Goal: Information Seeking & Learning: Check status

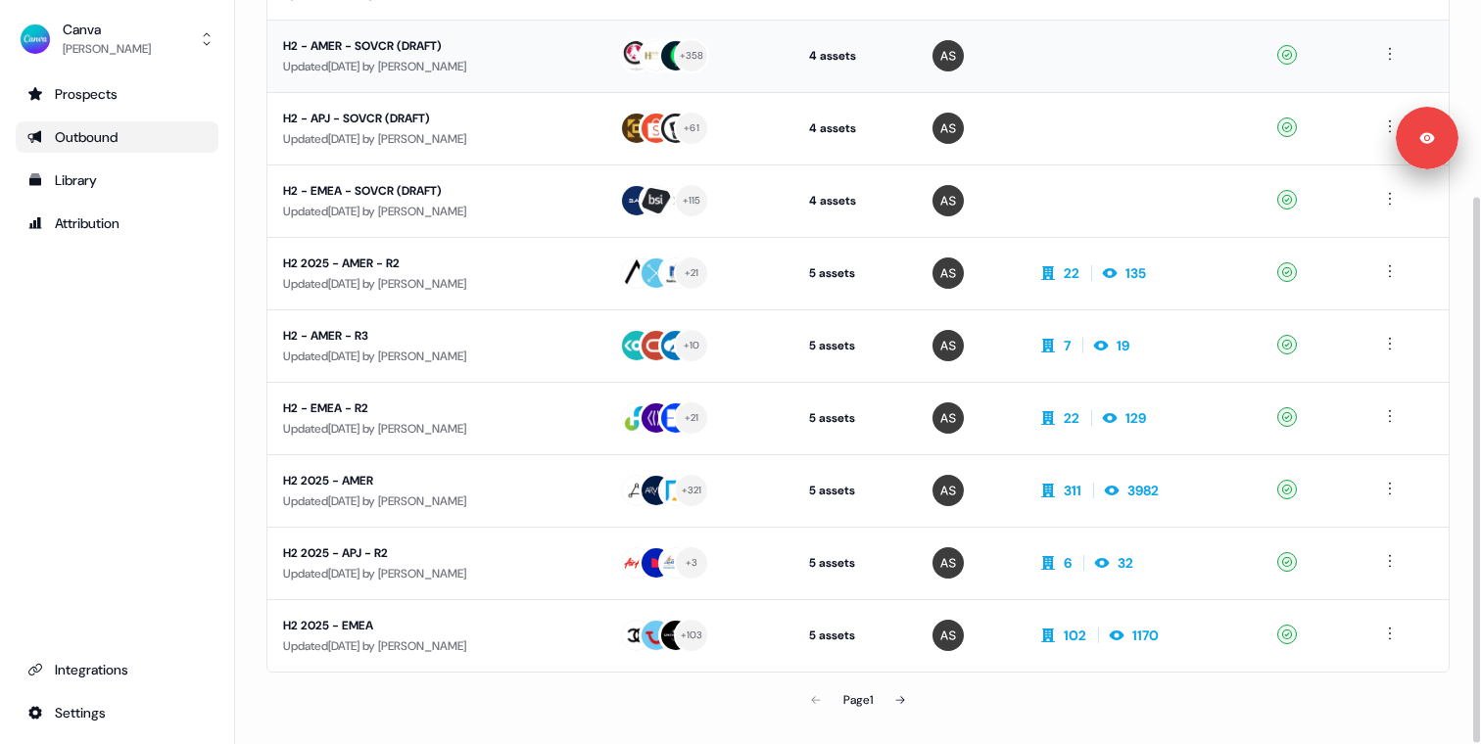
scroll to position [267, 0]
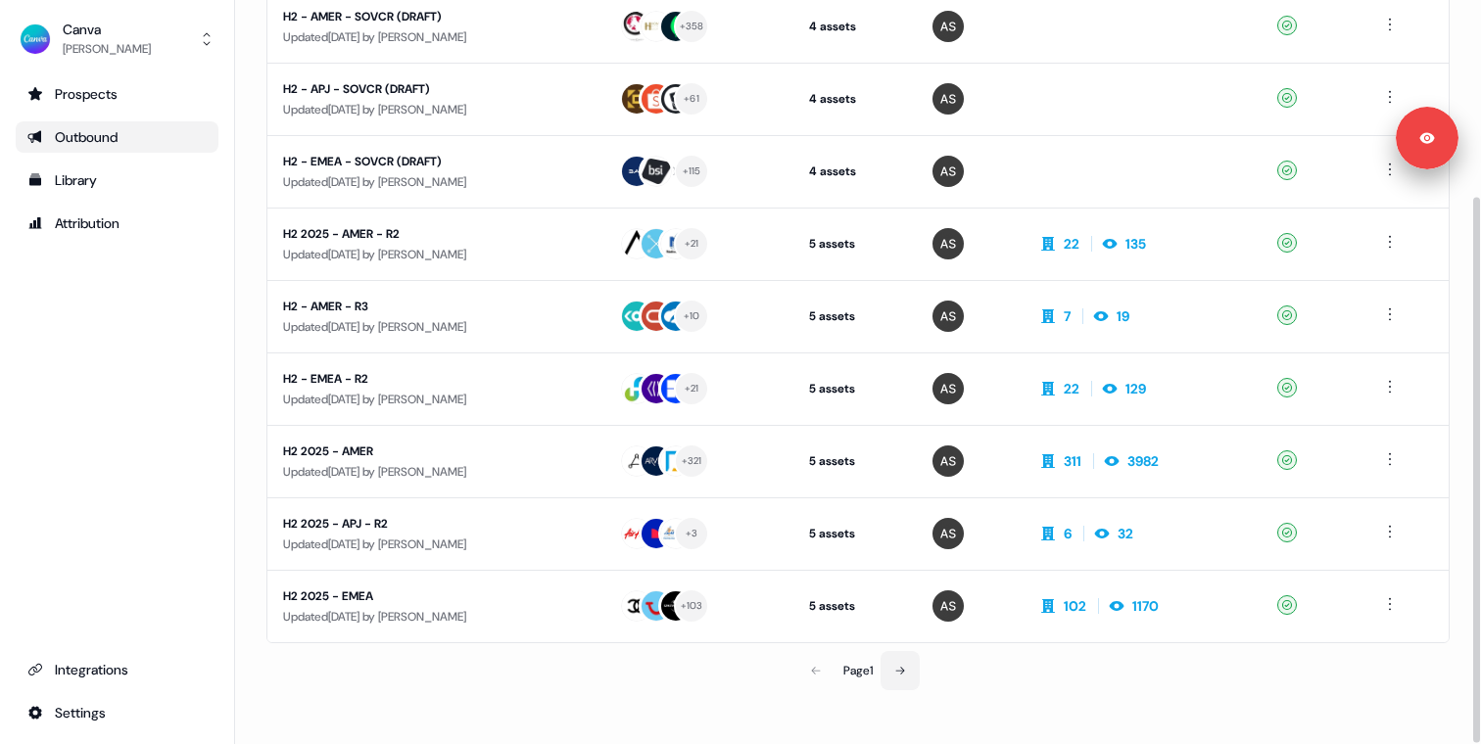
click at [902, 673] on icon at bounding box center [900, 671] width 9 height 8
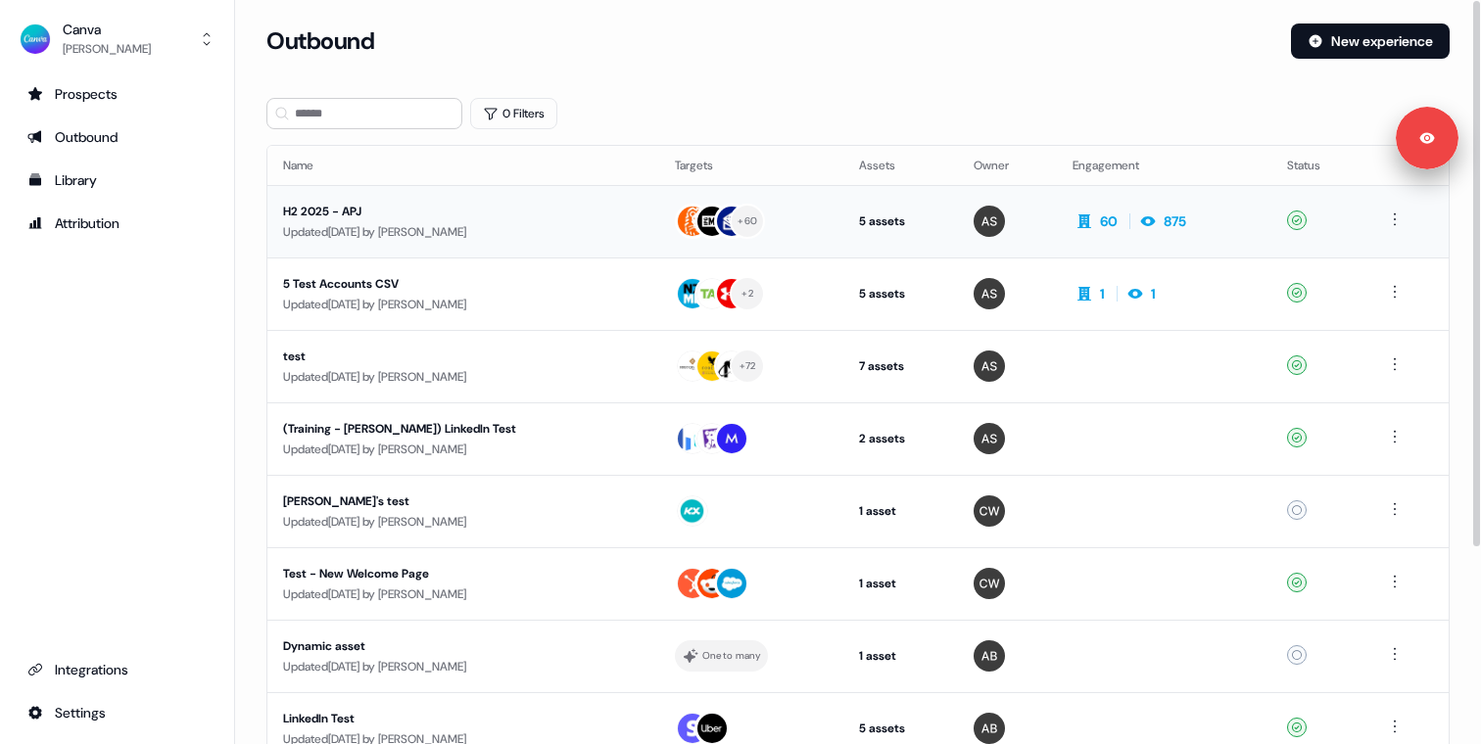
click at [611, 222] on div "Updated 2 months ago by Anna Sims" at bounding box center [463, 232] width 360 height 20
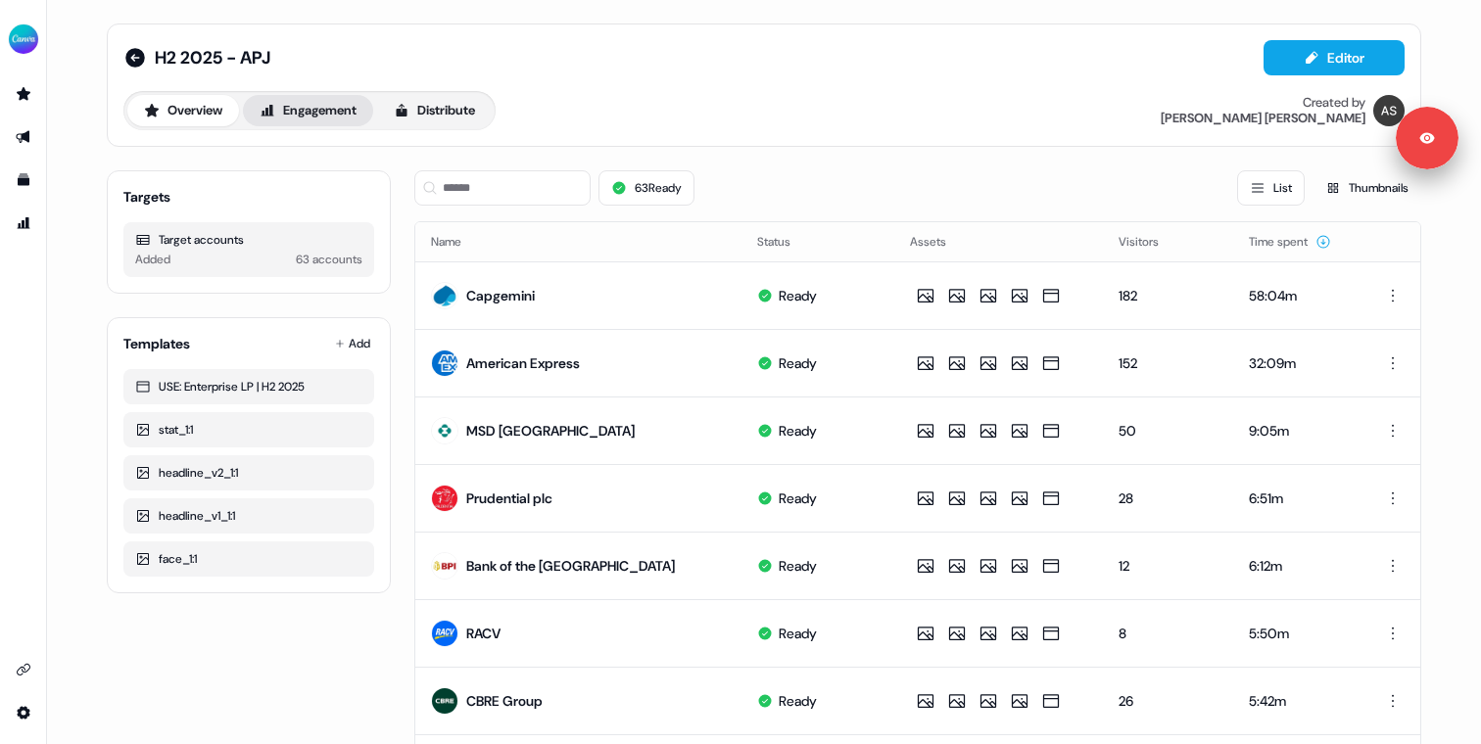
click at [293, 103] on button "Engagement" at bounding box center [308, 110] width 130 height 31
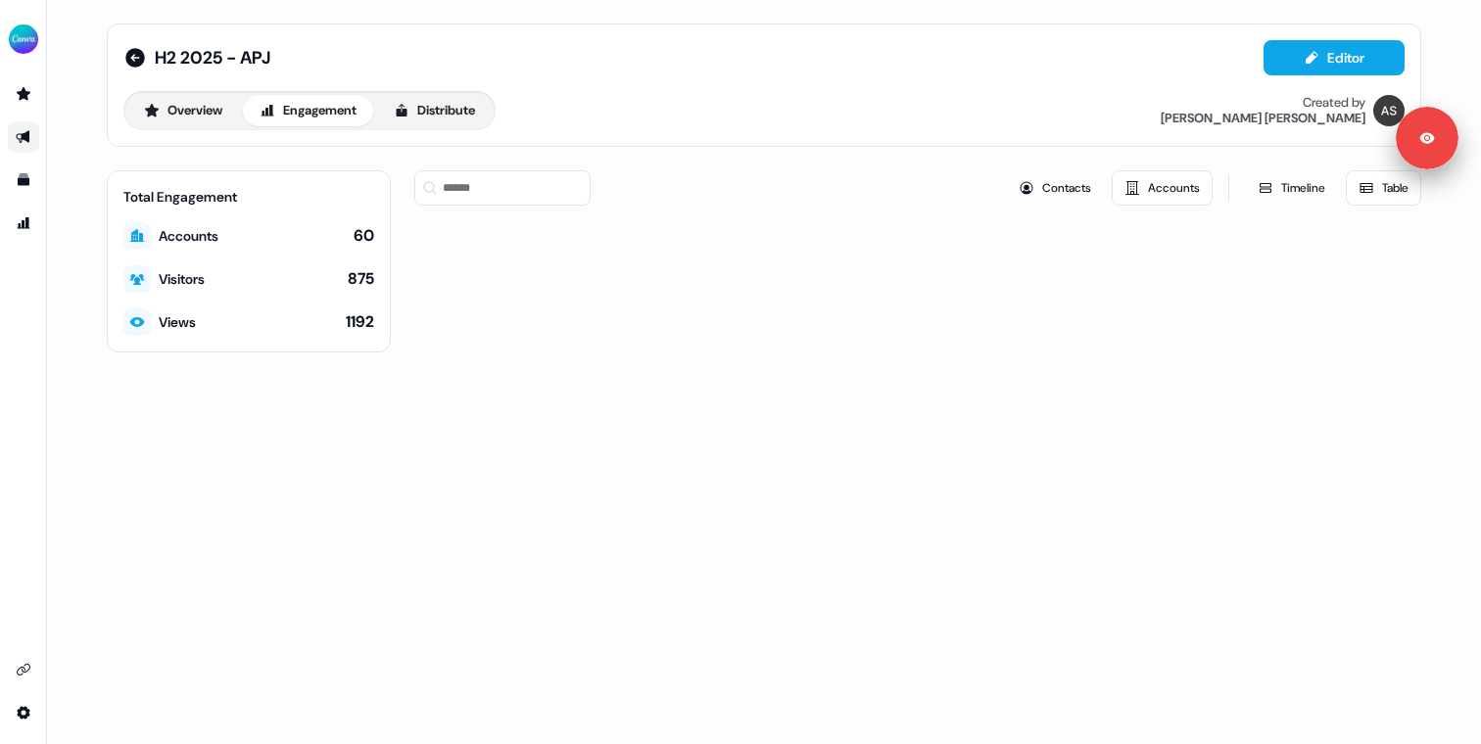
click at [709, 174] on div "Contacts Accounts Timeline Table" at bounding box center [917, 187] width 1007 height 35
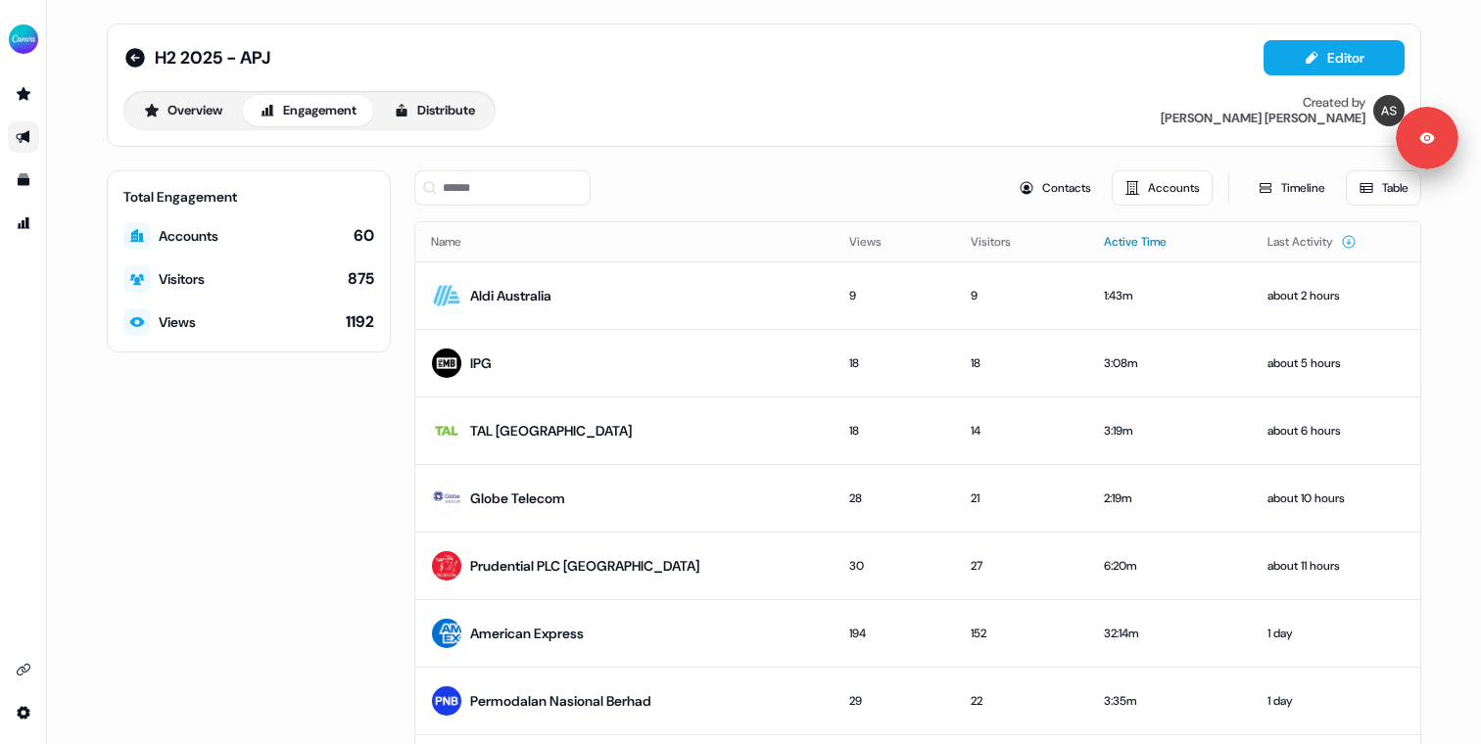
click at [1104, 237] on button "Active Time" at bounding box center [1147, 241] width 86 height 35
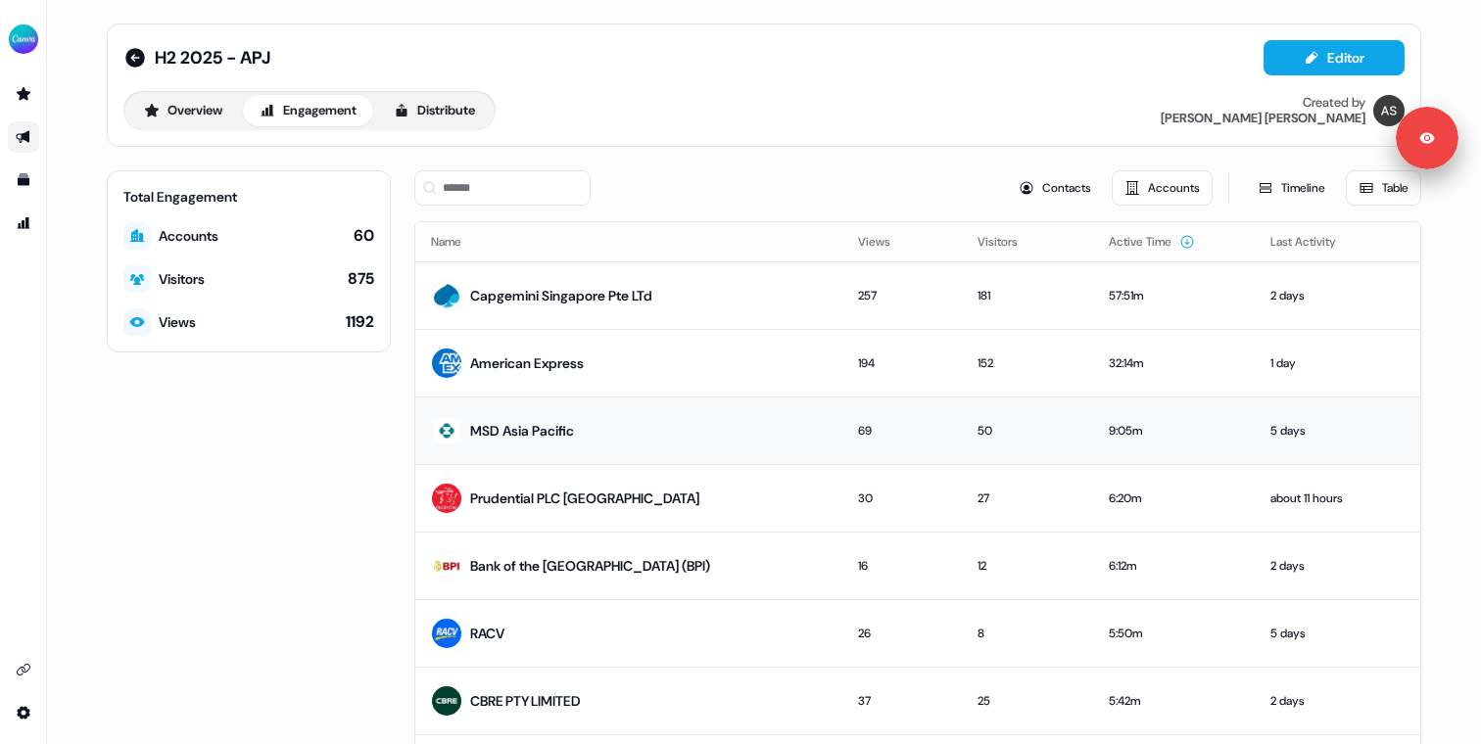
scroll to position [128, 0]
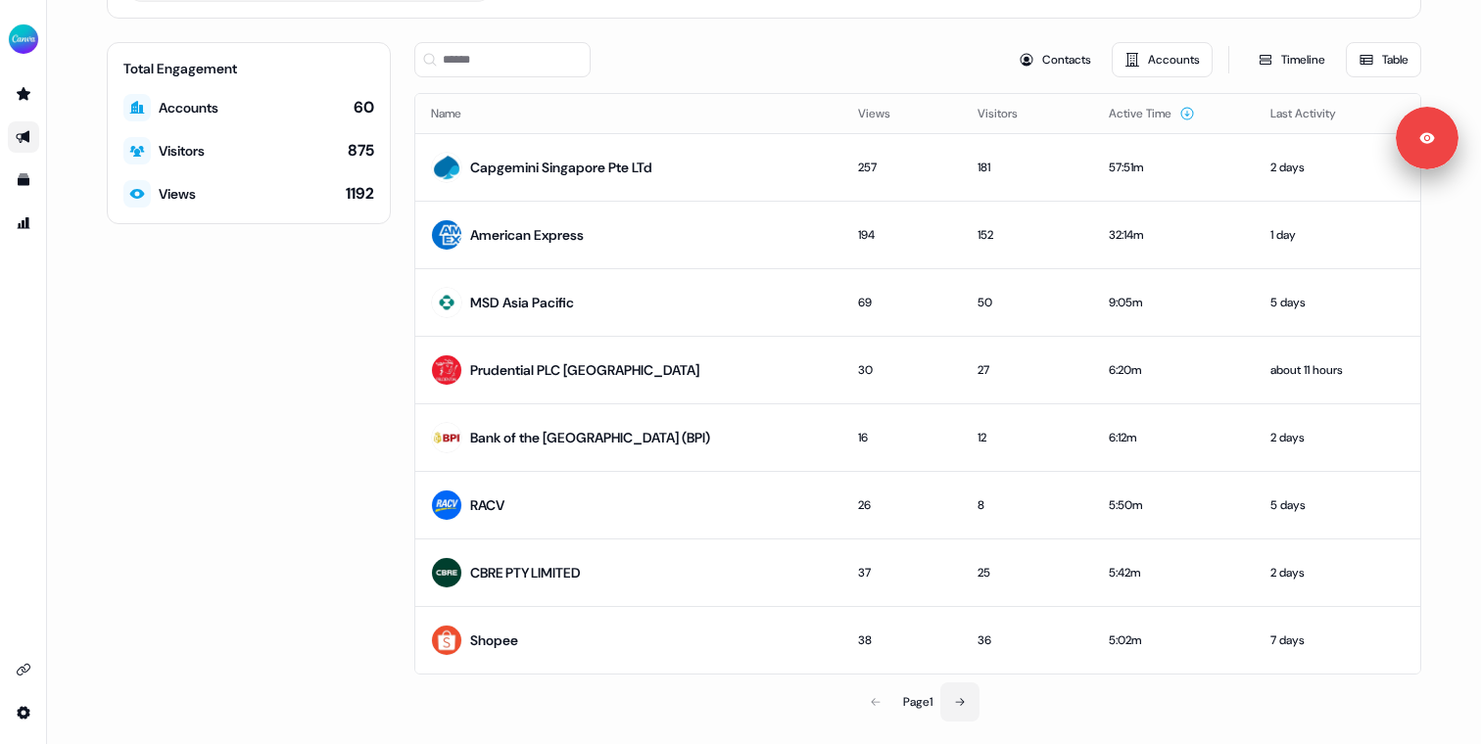
click at [965, 697] on button at bounding box center [959, 702] width 39 height 39
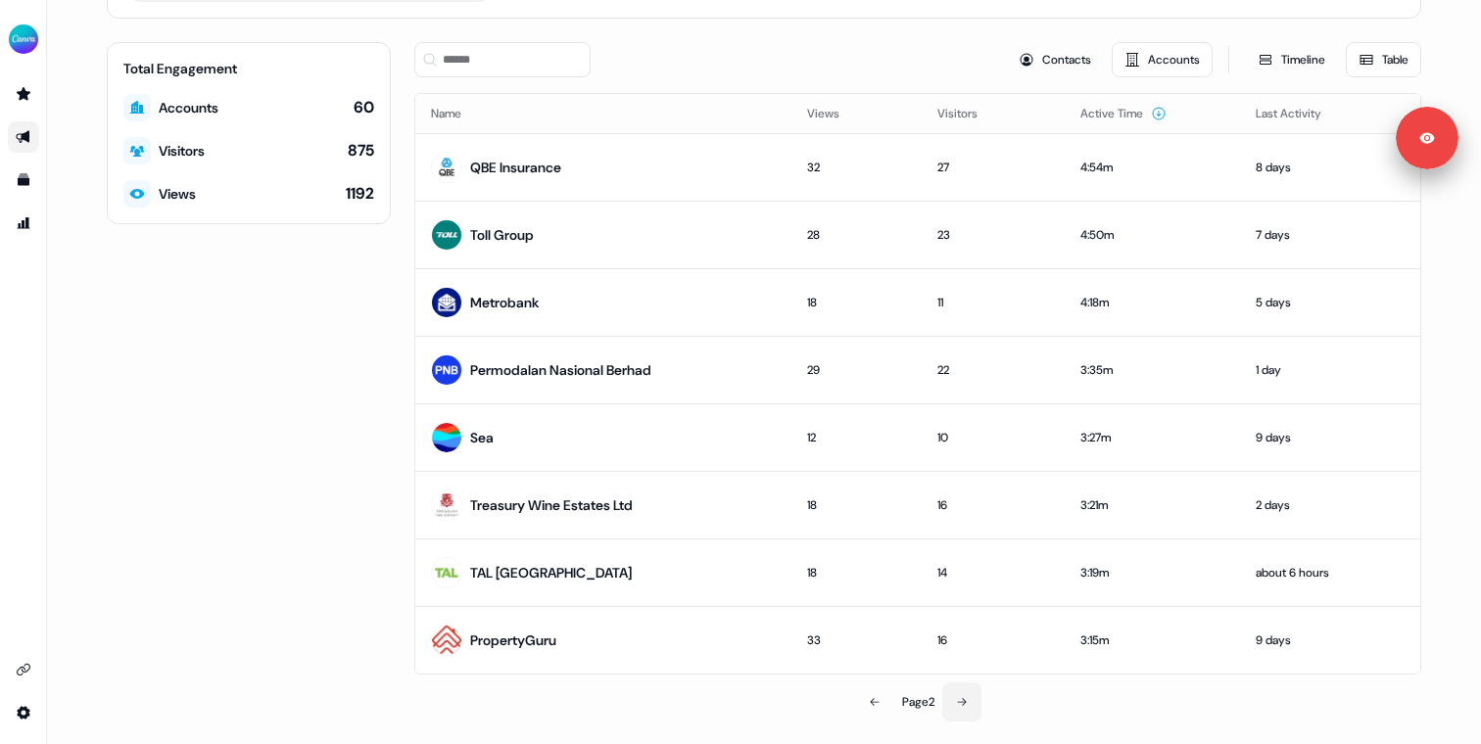
click at [965, 697] on icon at bounding box center [962, 702] width 12 height 12
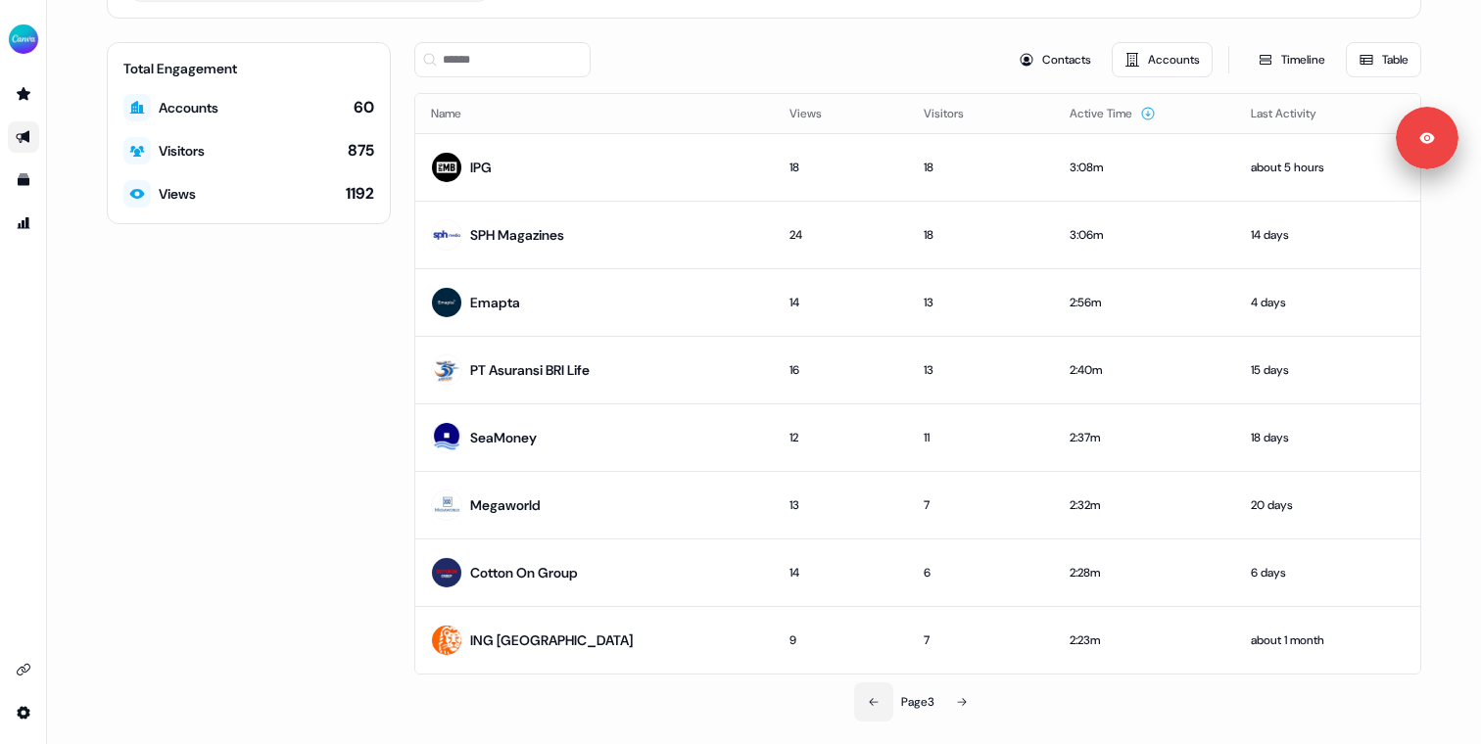
click at [869, 703] on icon at bounding box center [874, 702] width 12 height 12
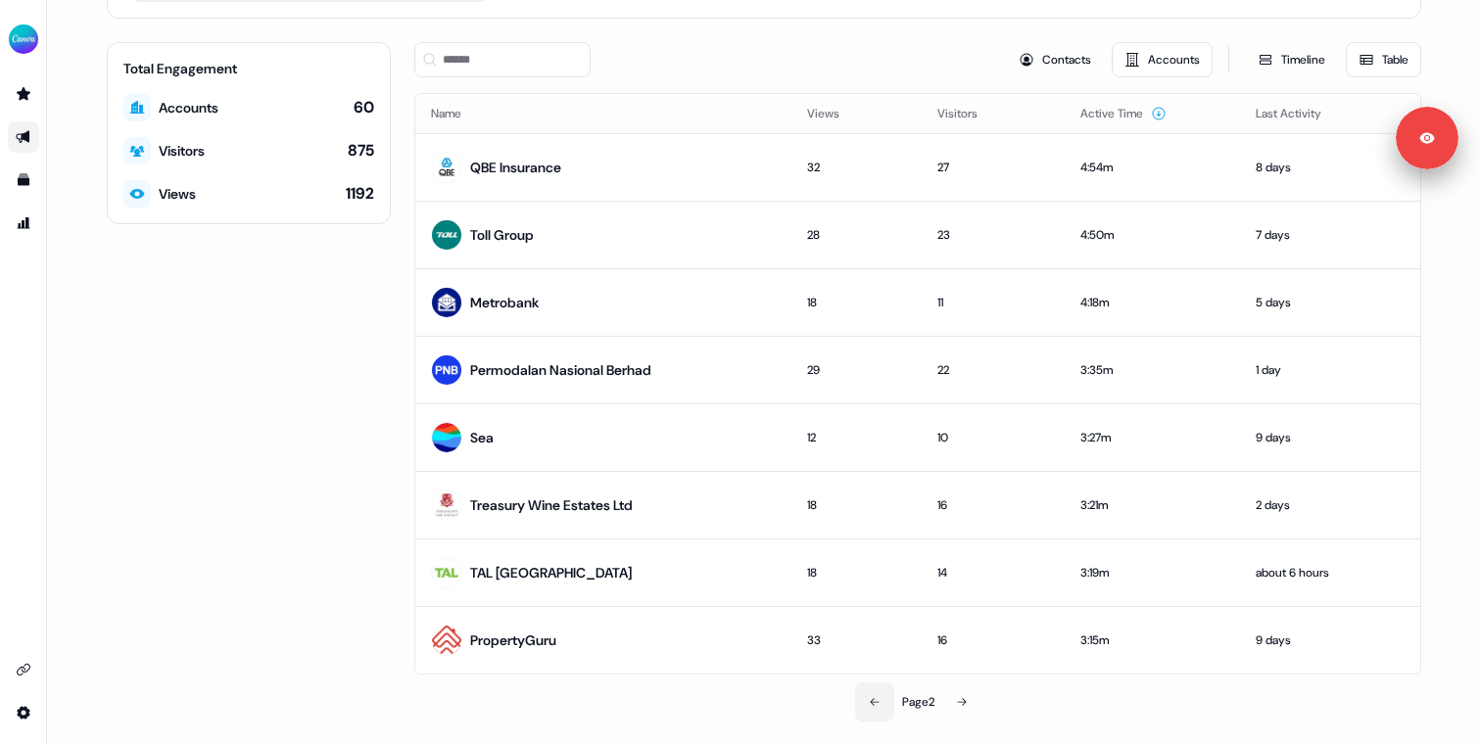
click at [869, 703] on icon at bounding box center [875, 702] width 12 height 12
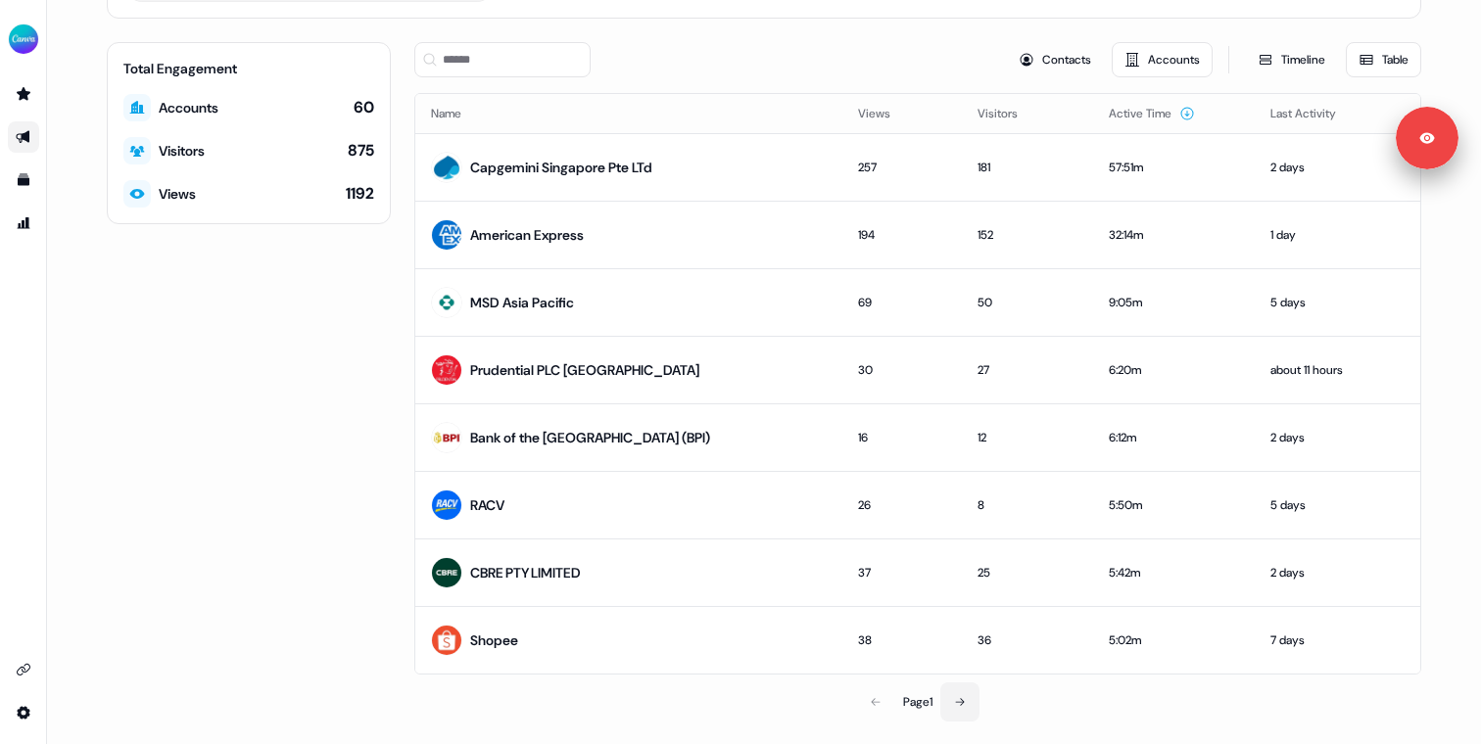
click at [959, 696] on icon at bounding box center [960, 702] width 12 height 12
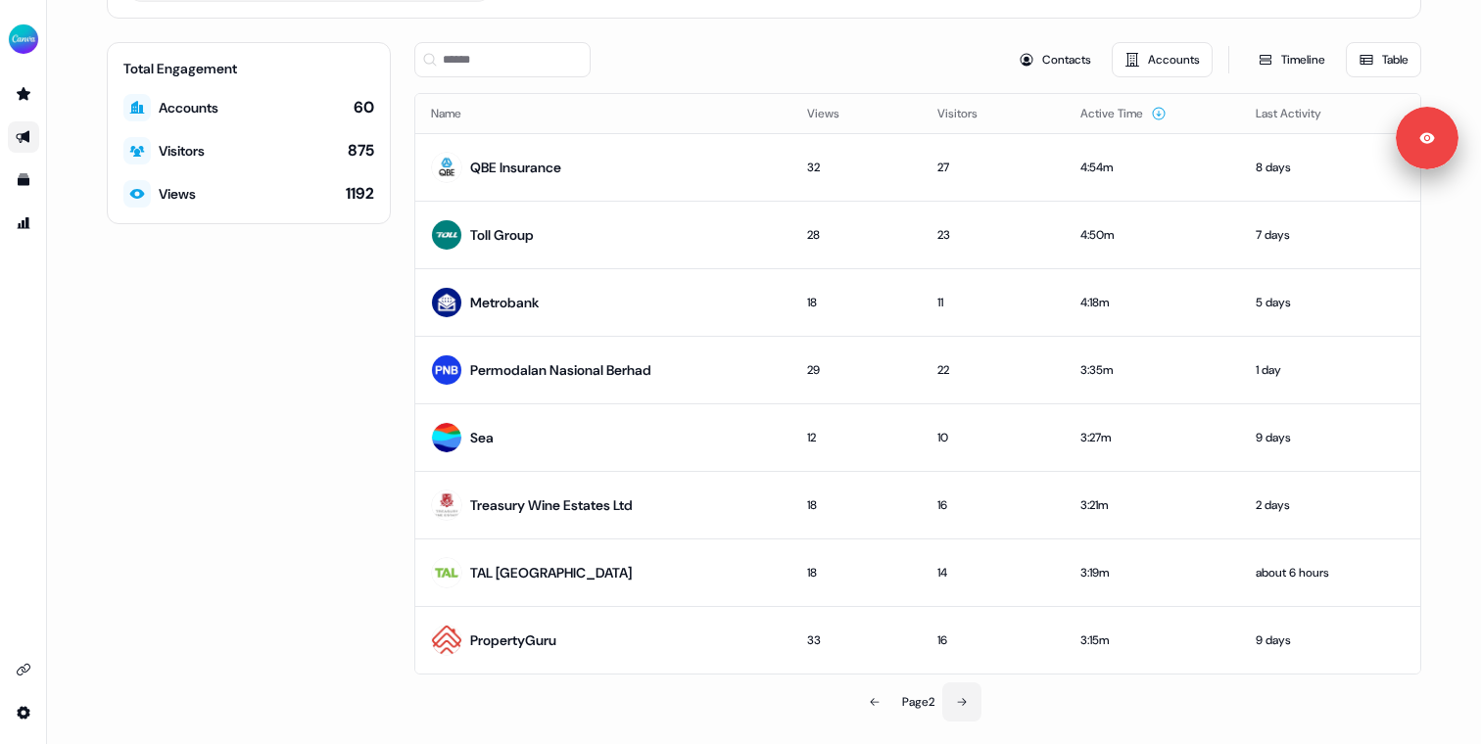
click at [959, 696] on icon at bounding box center [962, 702] width 12 height 12
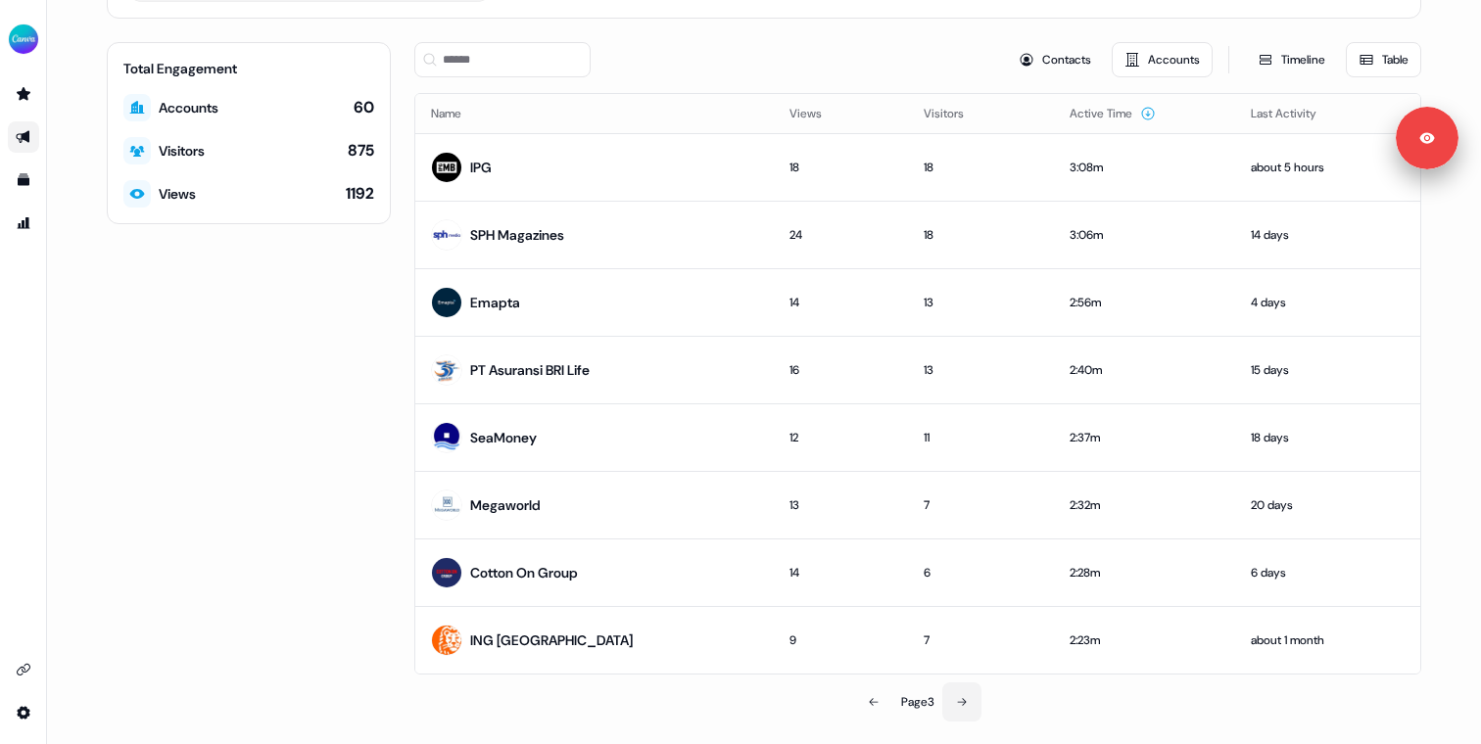
click at [959, 696] on icon at bounding box center [962, 702] width 12 height 12
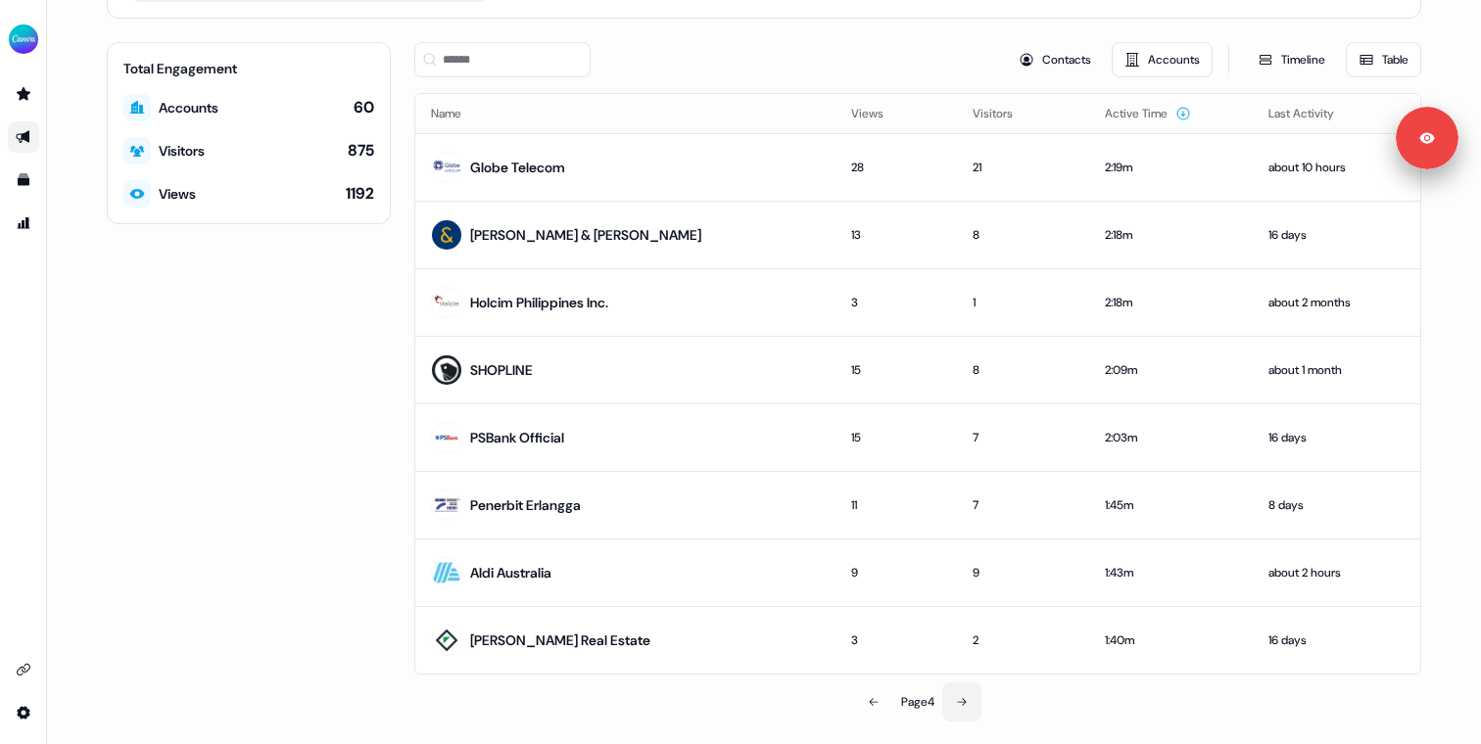
click at [959, 696] on icon at bounding box center [962, 702] width 12 height 12
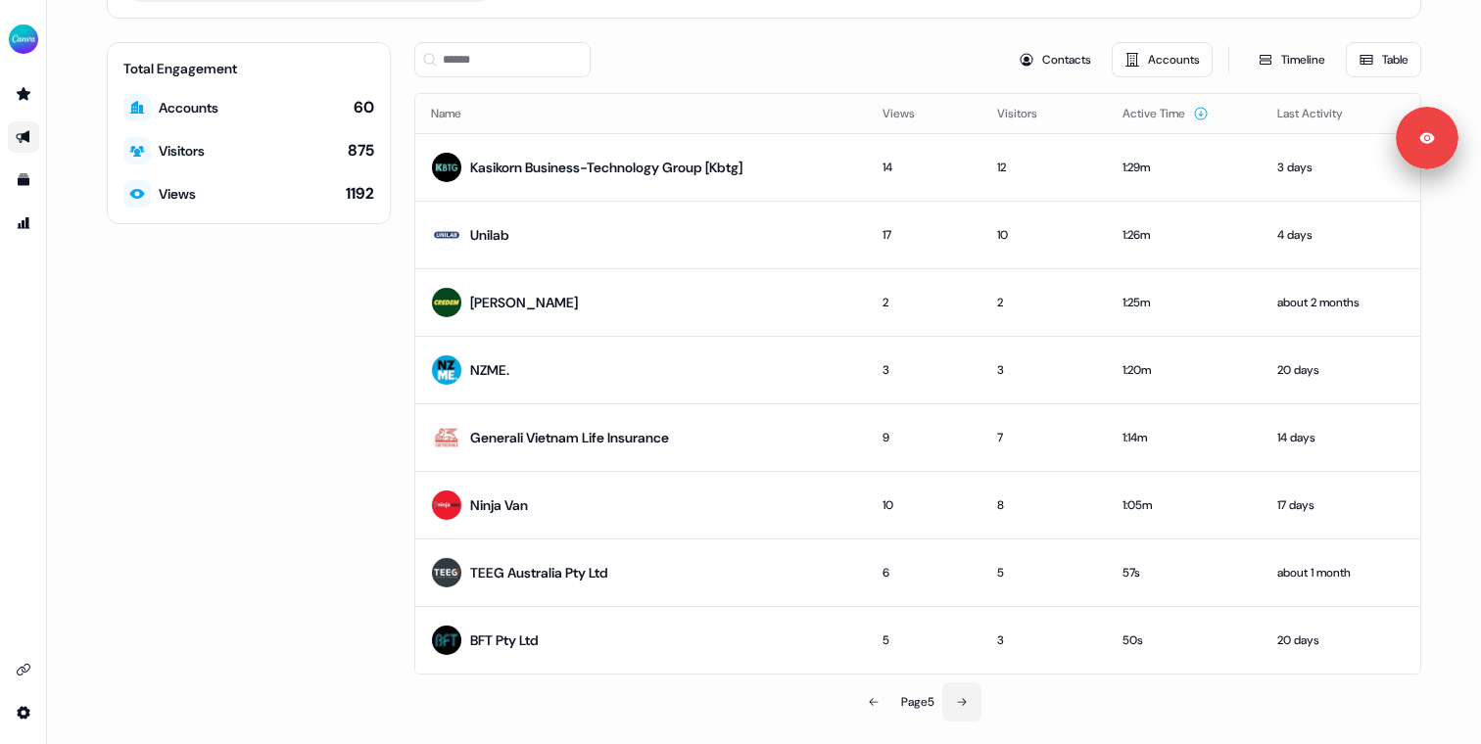
click at [959, 696] on icon at bounding box center [962, 702] width 12 height 12
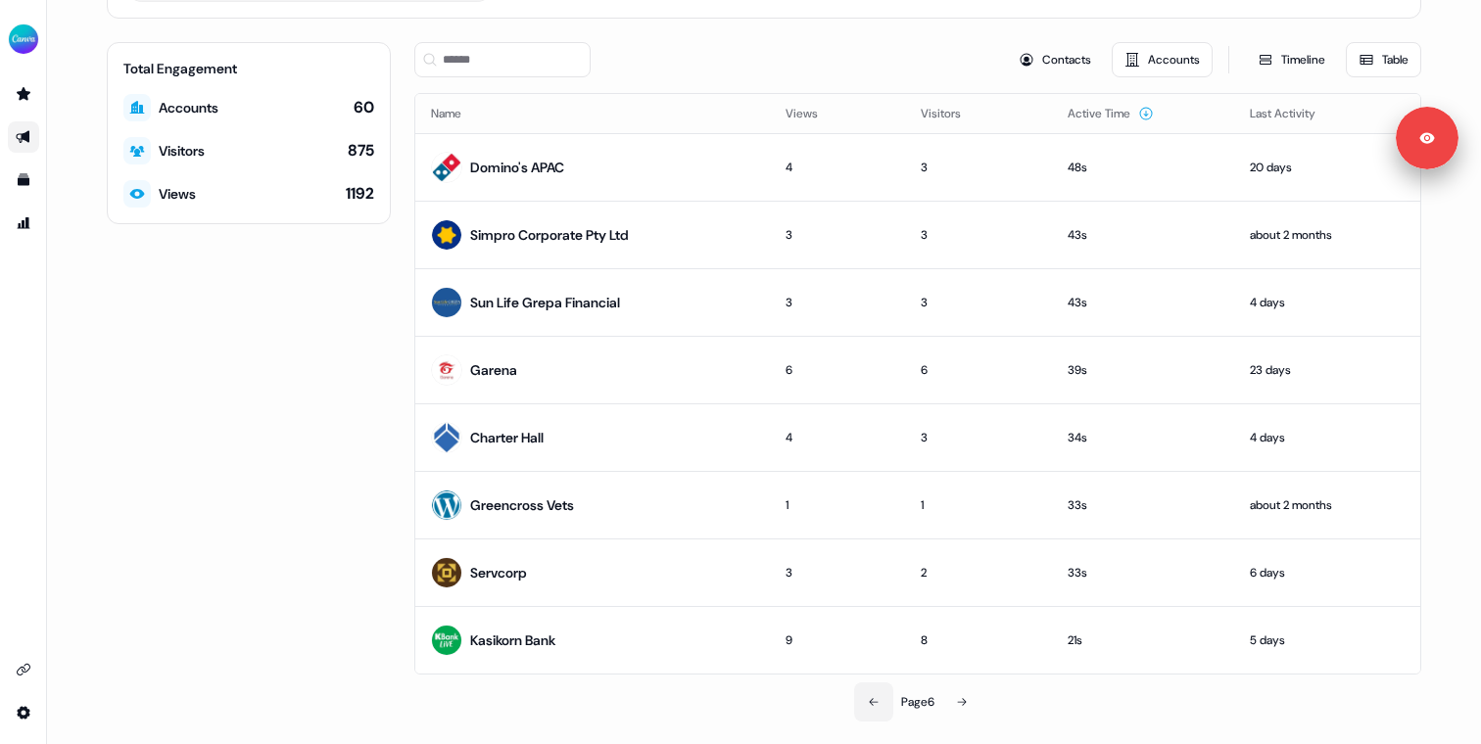
click at [870, 696] on icon at bounding box center [874, 702] width 12 height 12
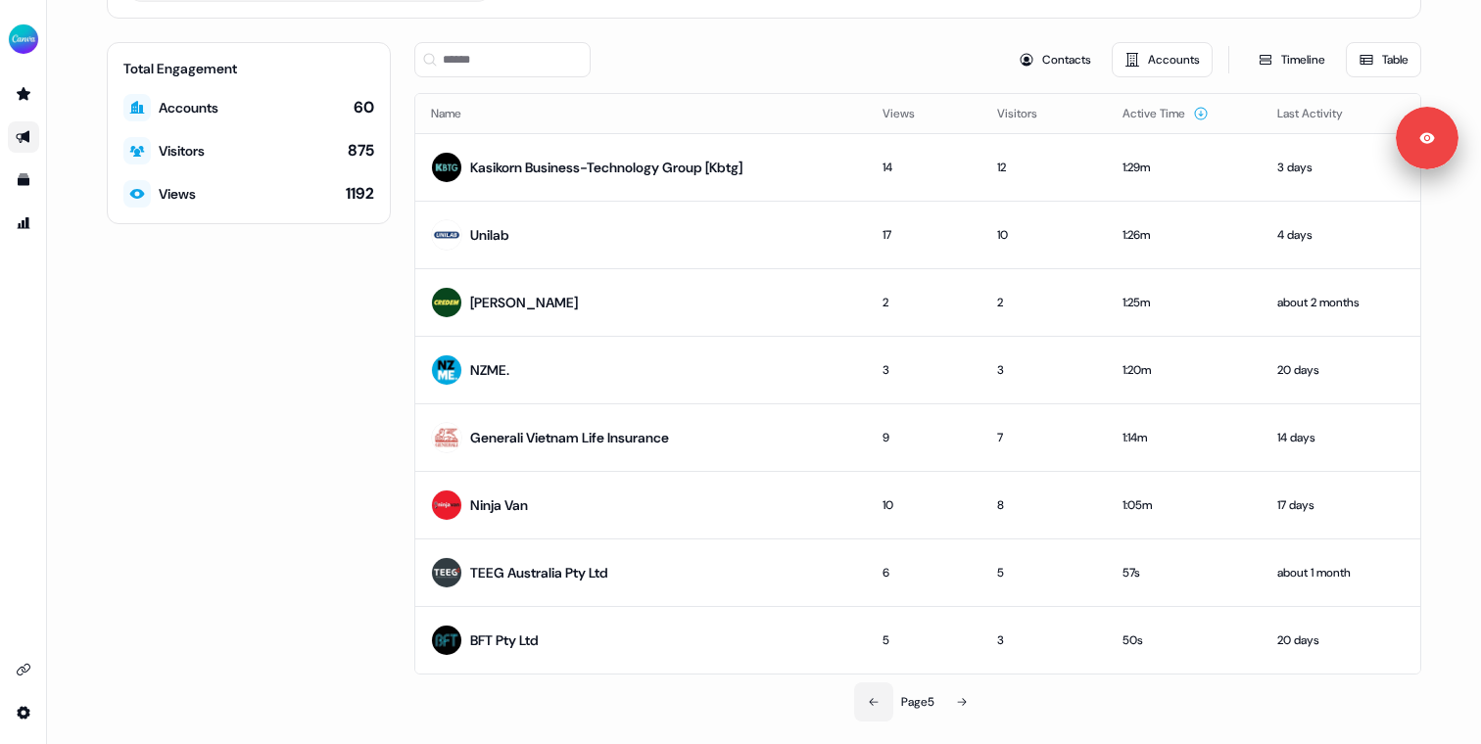
click at [870, 696] on icon at bounding box center [874, 702] width 12 height 12
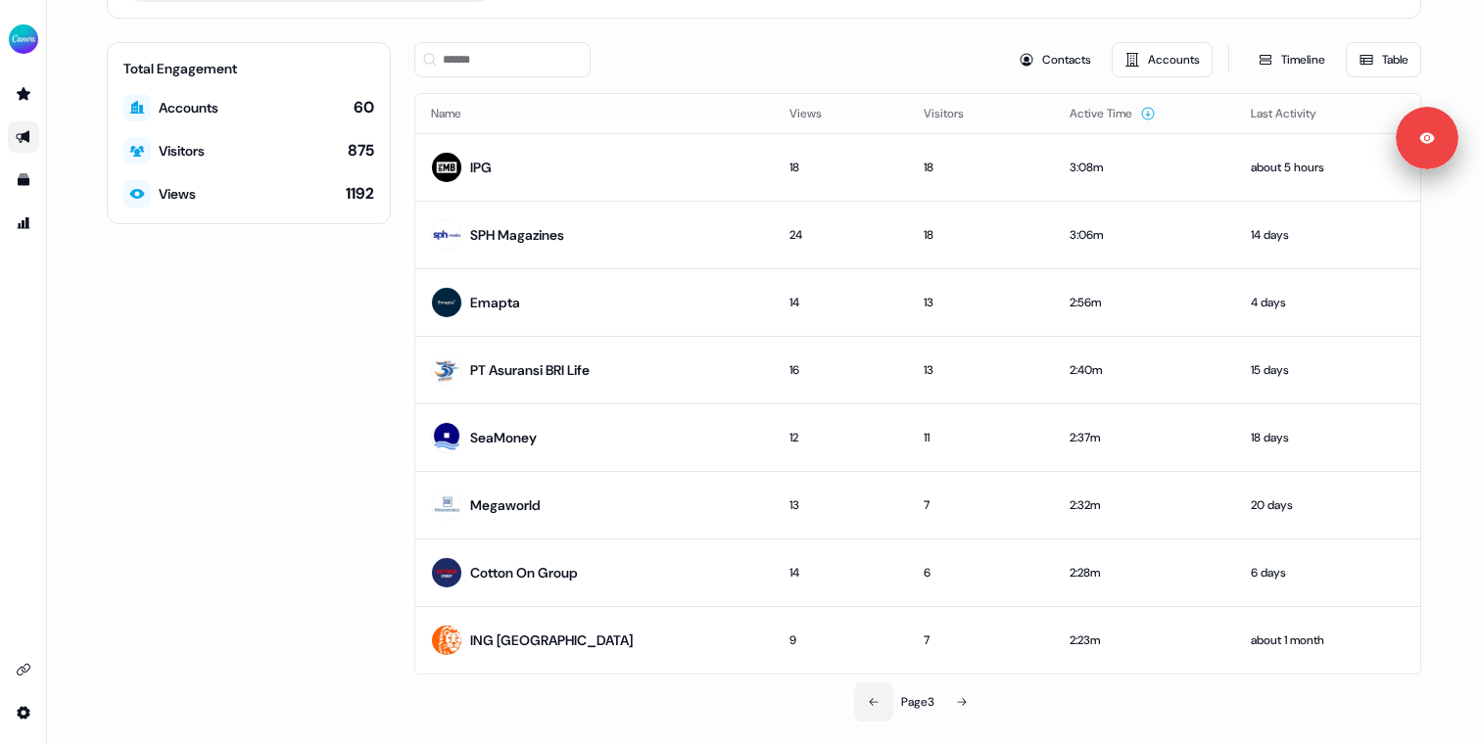
click at [870, 696] on icon at bounding box center [874, 702] width 12 height 12
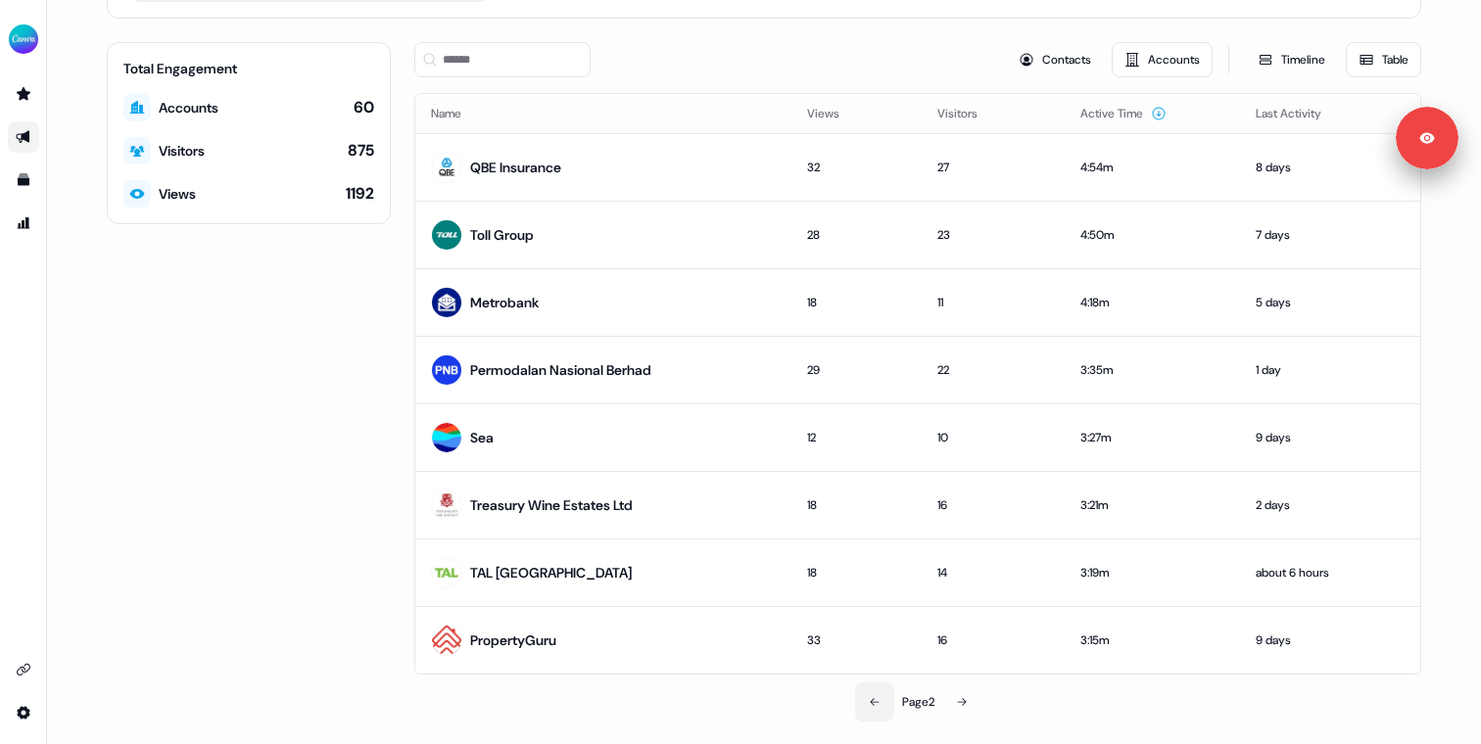
click at [870, 696] on icon at bounding box center [875, 702] width 12 height 12
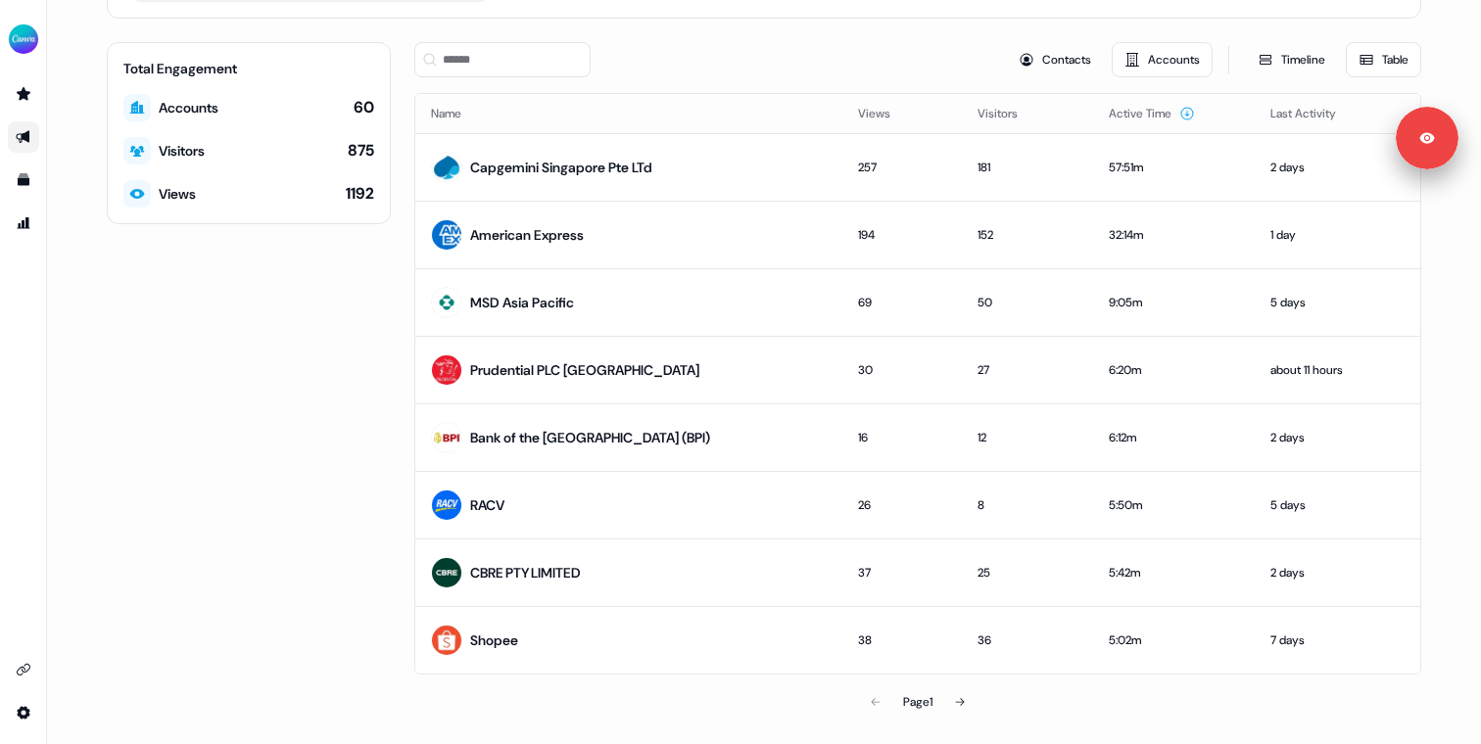
scroll to position [0, 0]
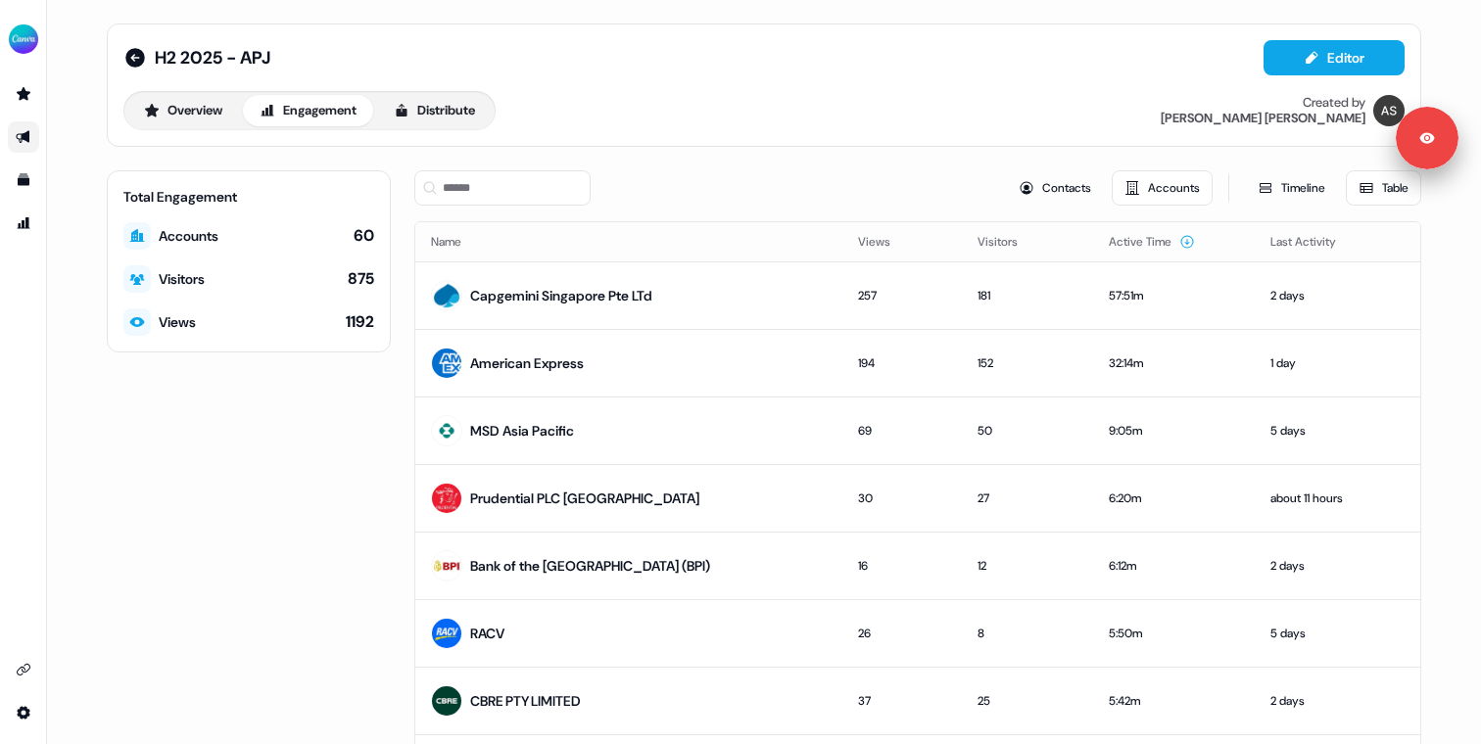
click at [356, 274] on div "875" at bounding box center [361, 279] width 26 height 22
copy div "875"
click at [127, 60] on icon at bounding box center [135, 58] width 20 height 20
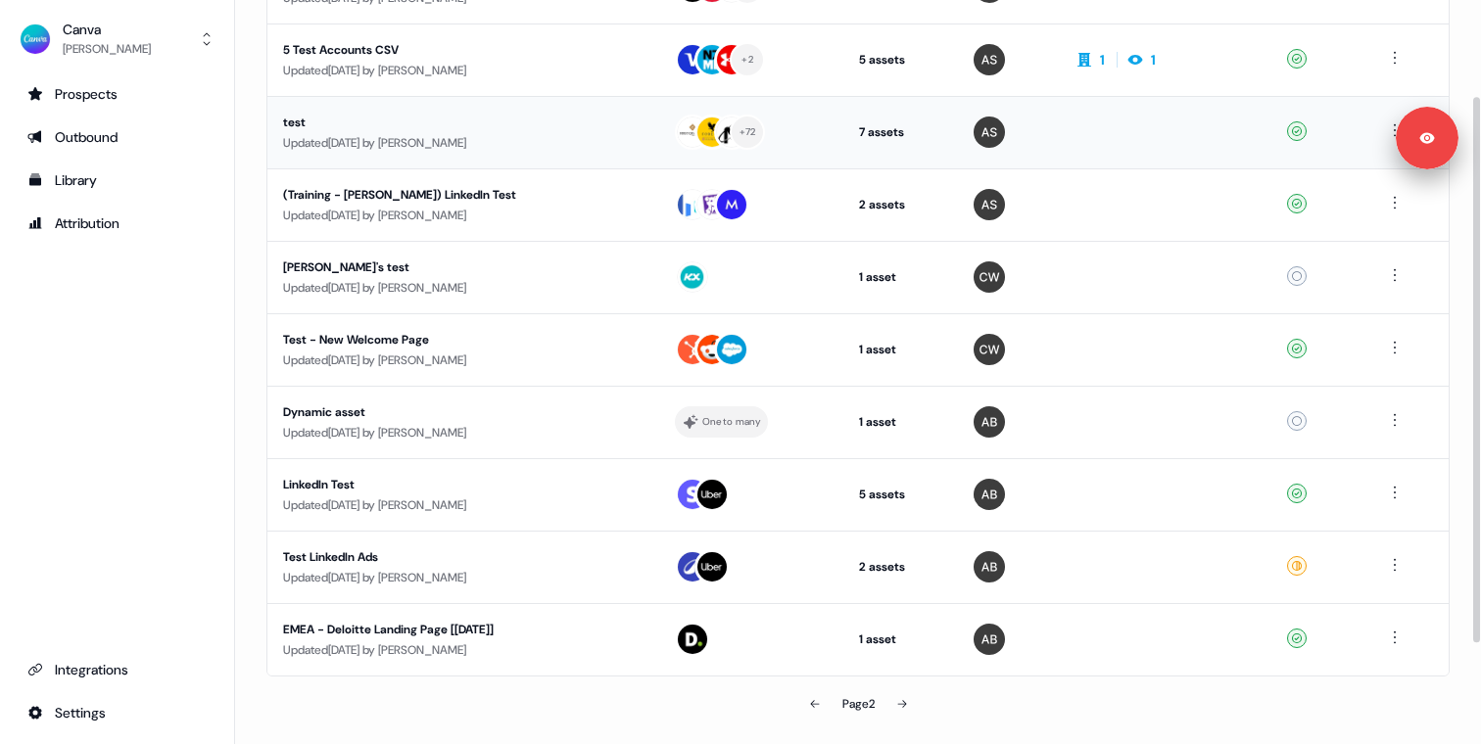
scroll to position [267, 0]
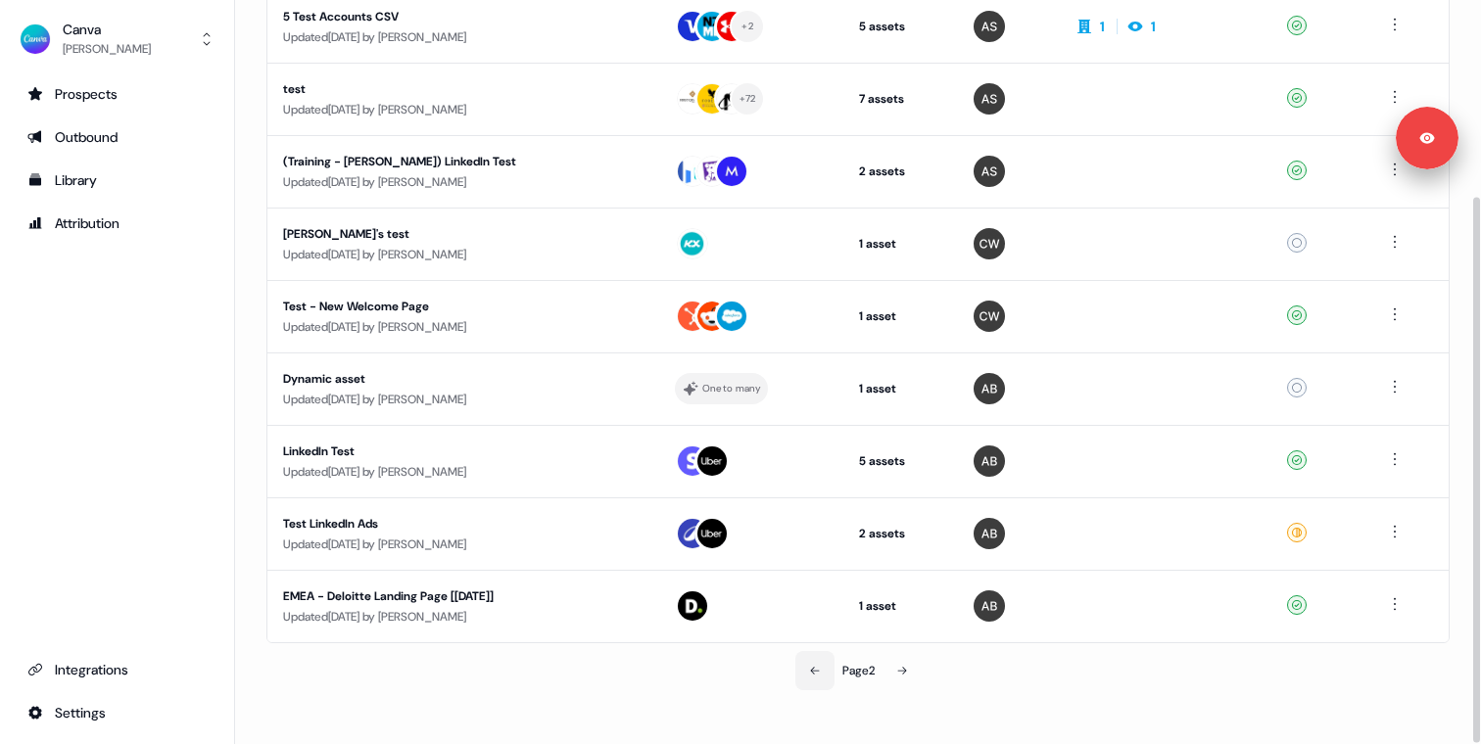
click at [809, 668] on icon at bounding box center [815, 671] width 12 height 12
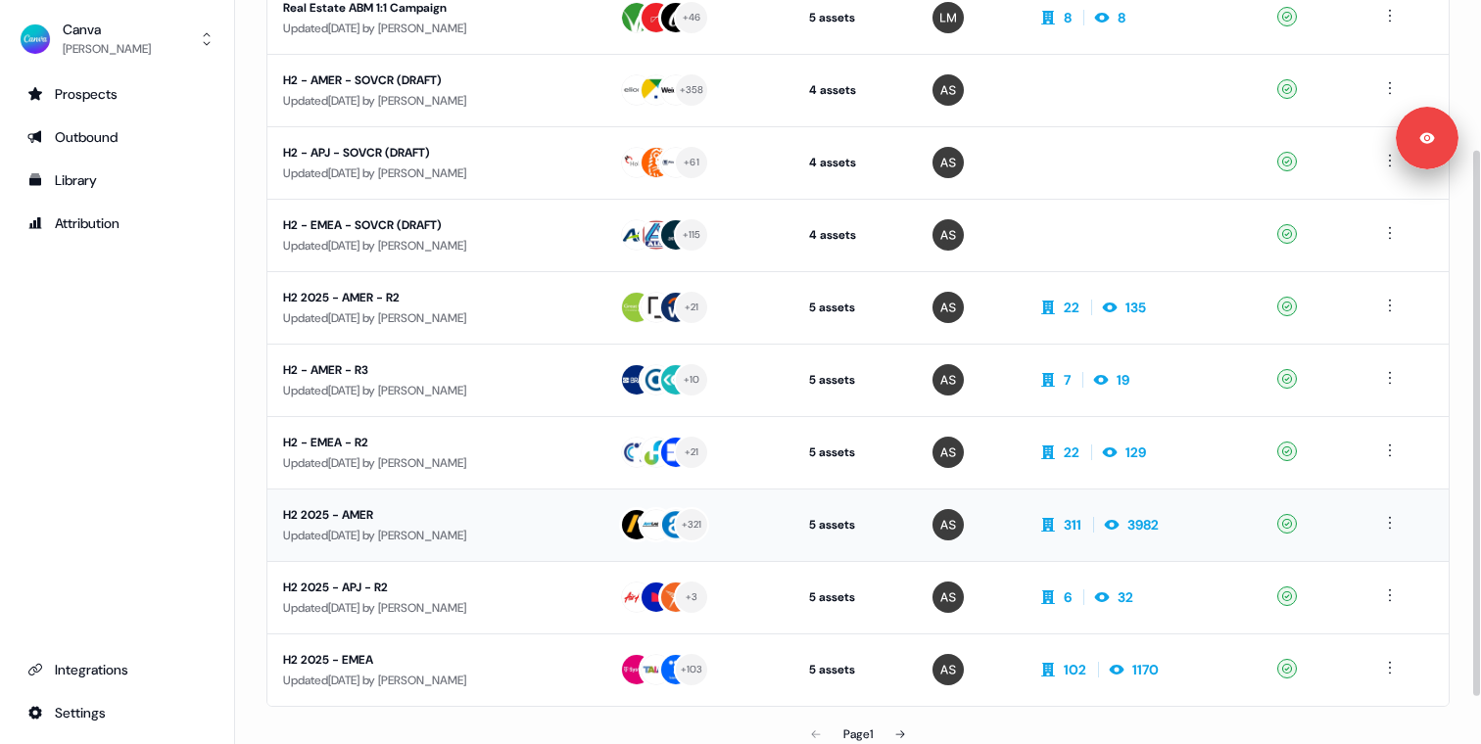
scroll to position [267, 0]
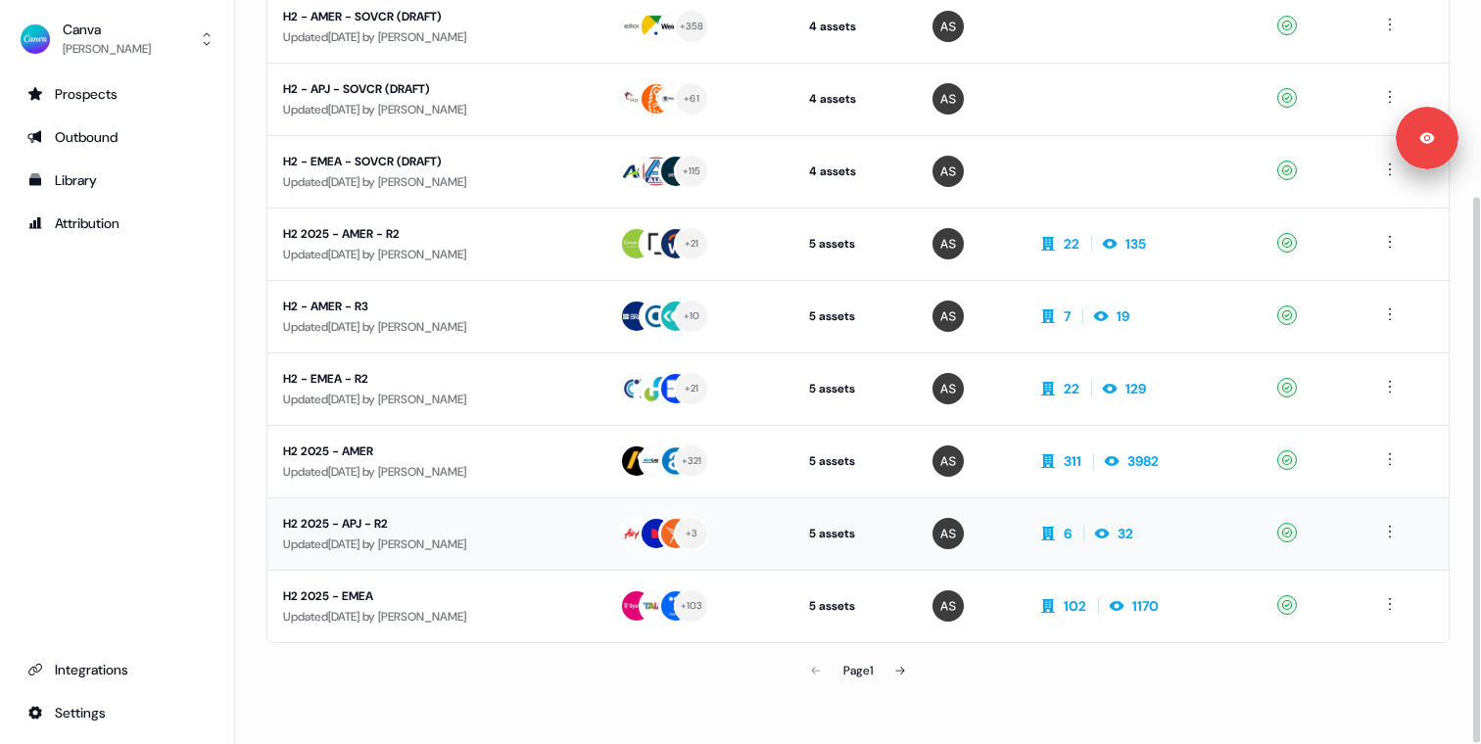
click at [530, 549] on div "Updated 1 month ago by Anna Sims" at bounding box center [435, 545] width 305 height 20
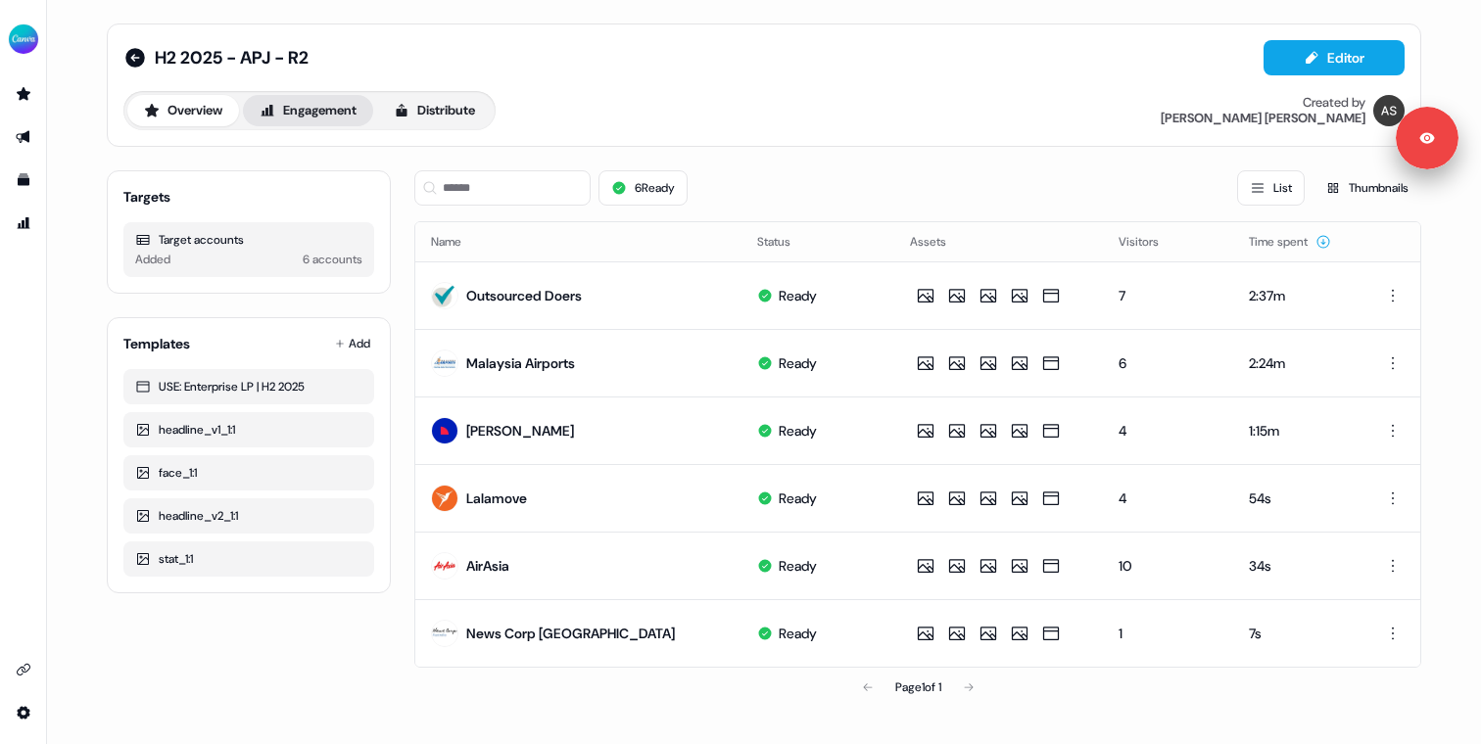
click at [306, 99] on button "Engagement" at bounding box center [308, 110] width 130 height 31
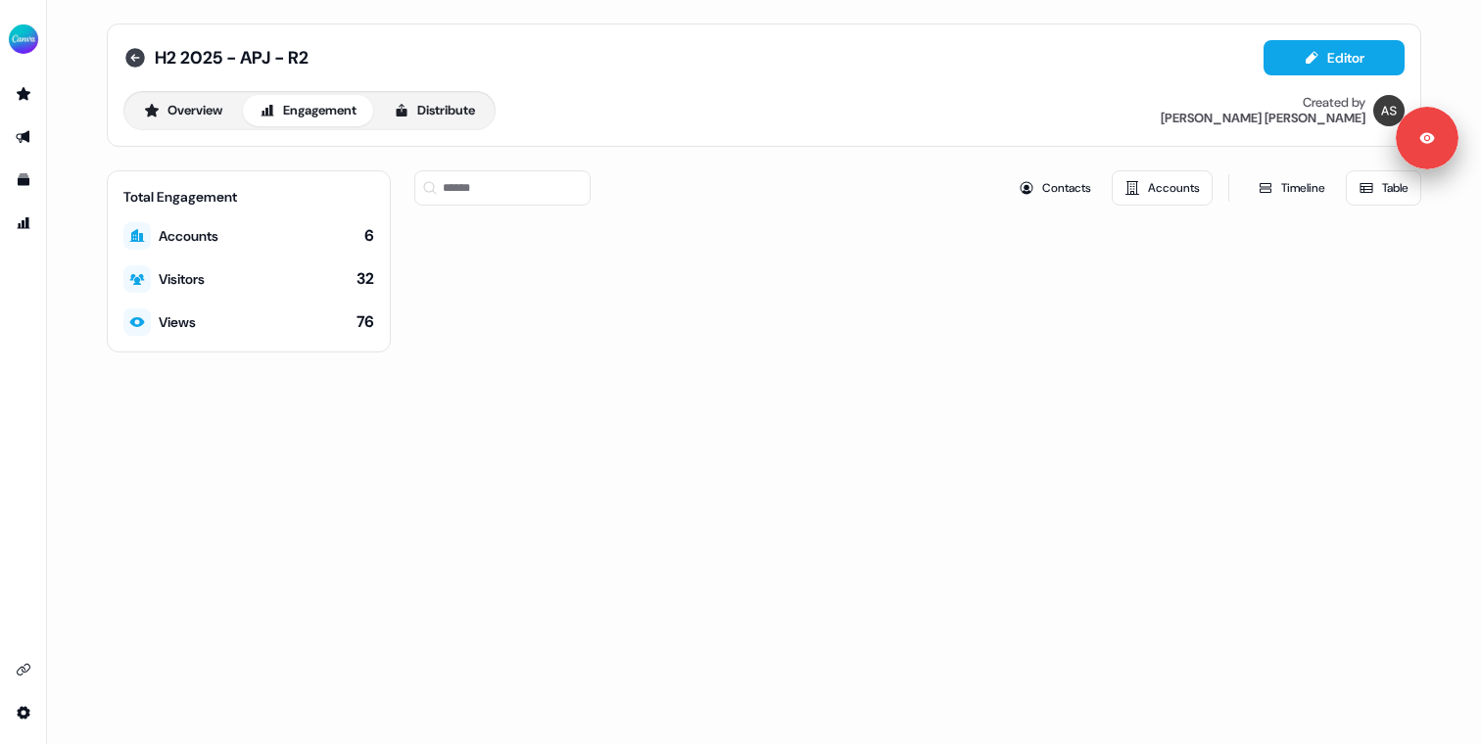
click at [133, 58] on icon at bounding box center [135, 58] width 24 height 24
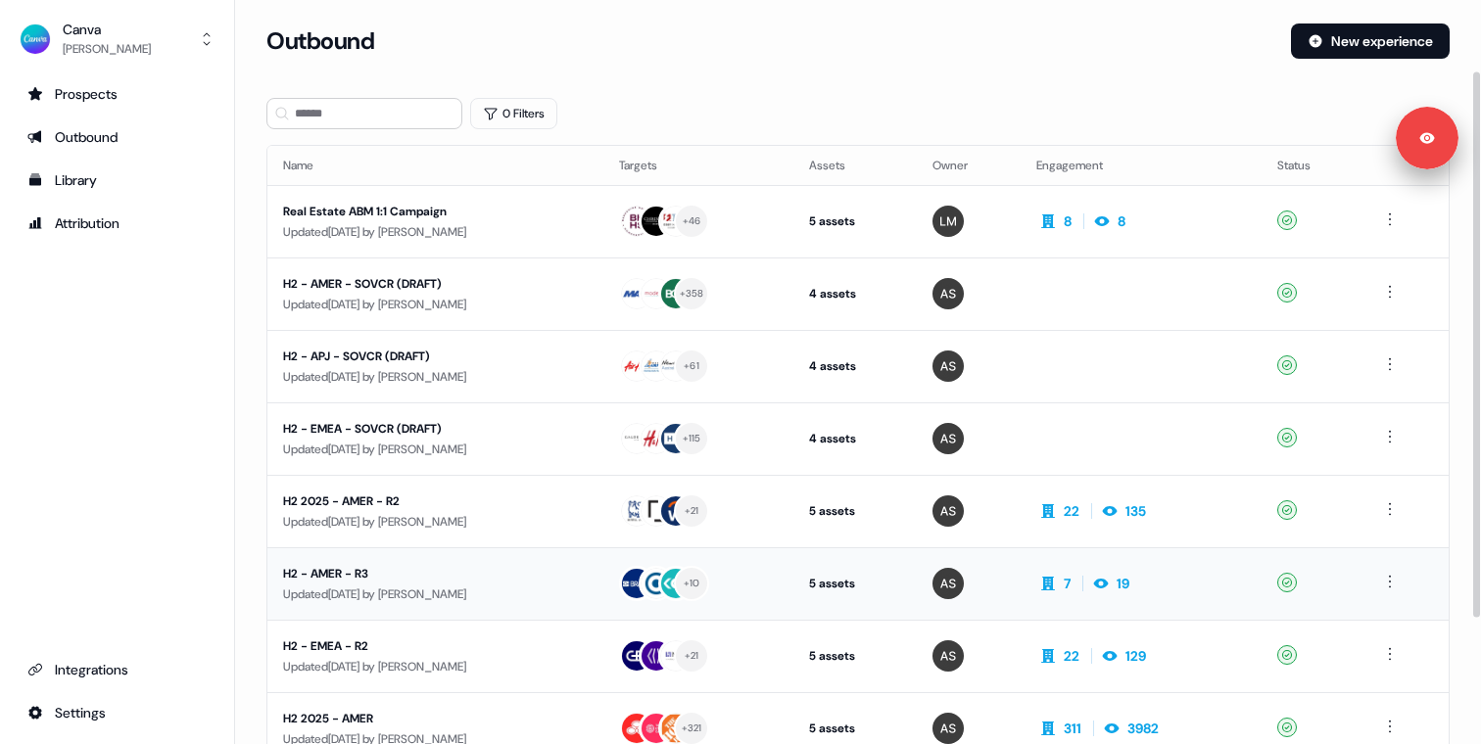
scroll to position [267, 0]
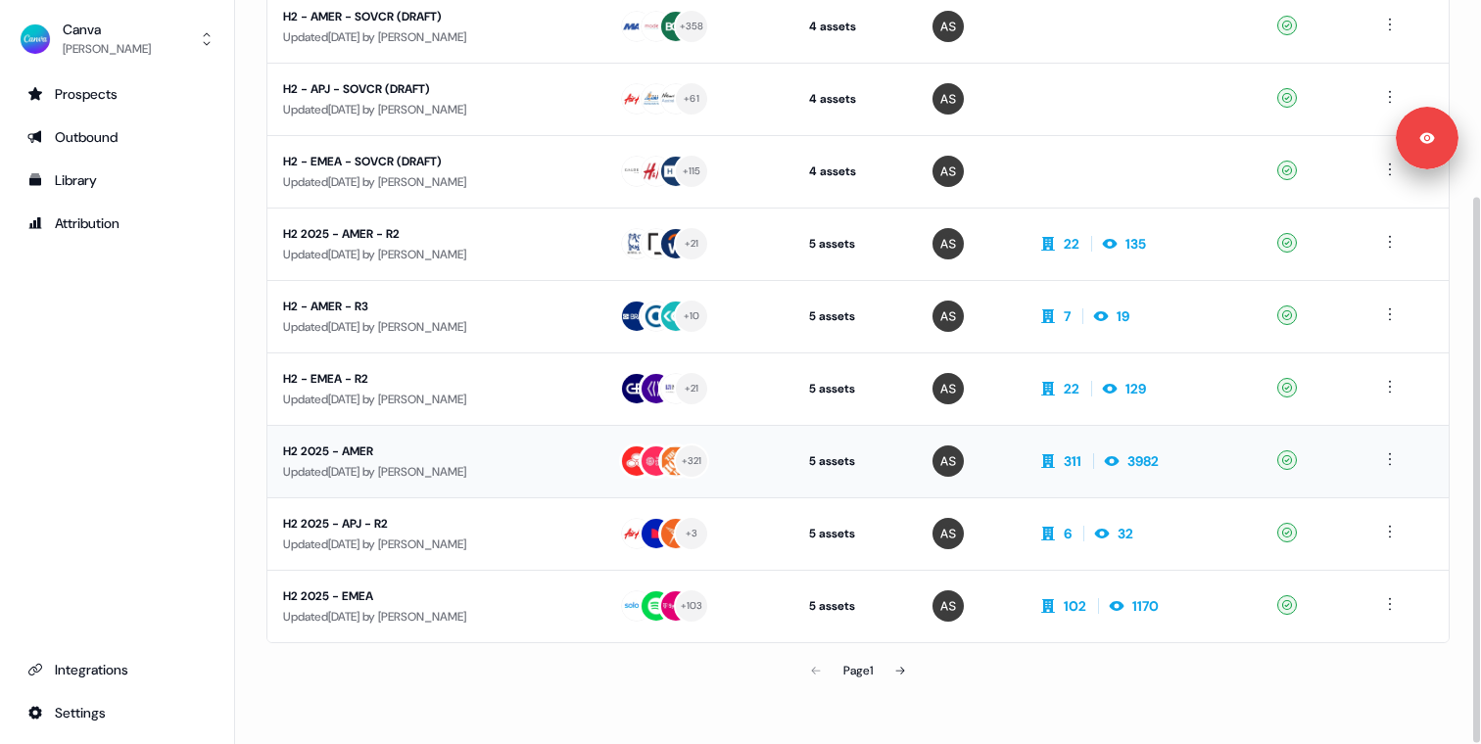
click at [496, 452] on div "H2 2025 - AMER" at bounding box center [435, 452] width 305 height 20
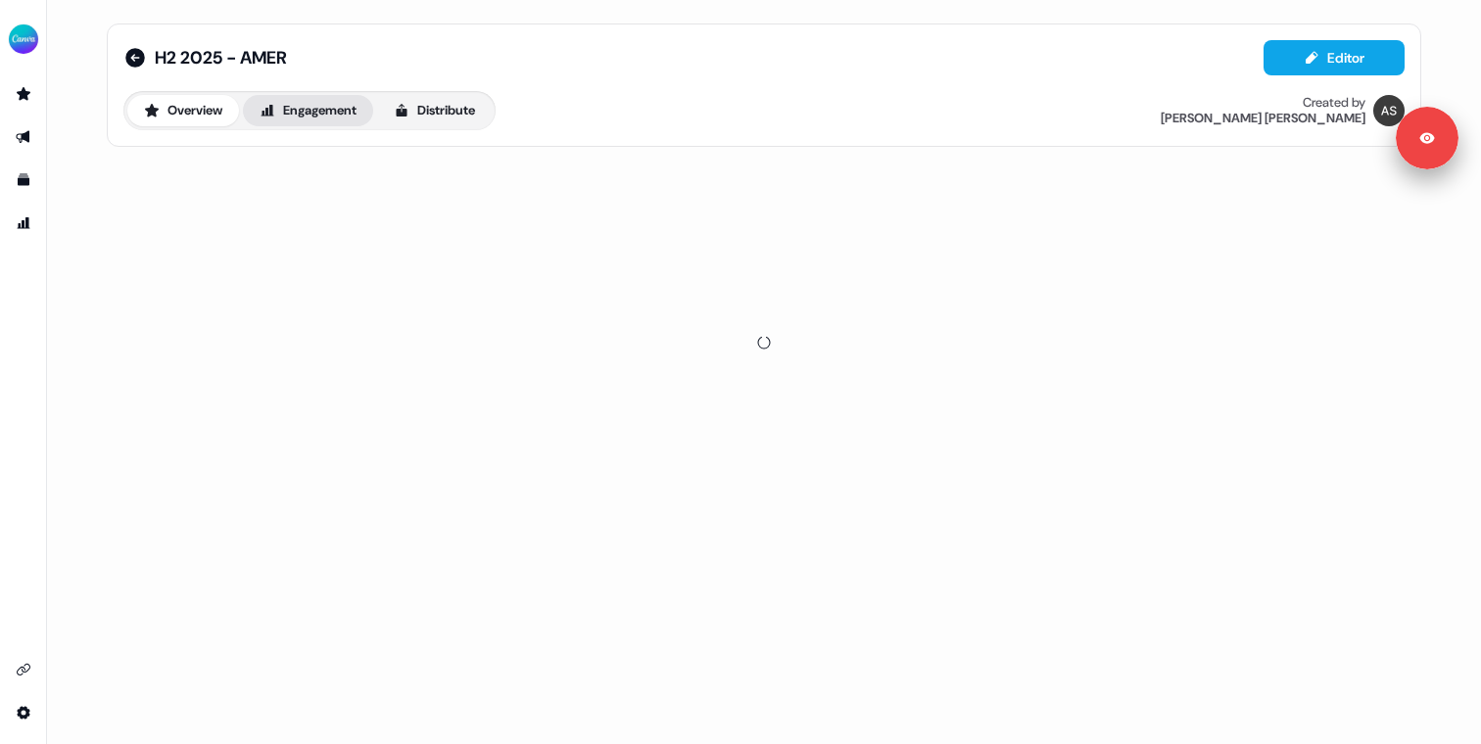
click at [309, 99] on button "Engagement" at bounding box center [308, 110] width 130 height 31
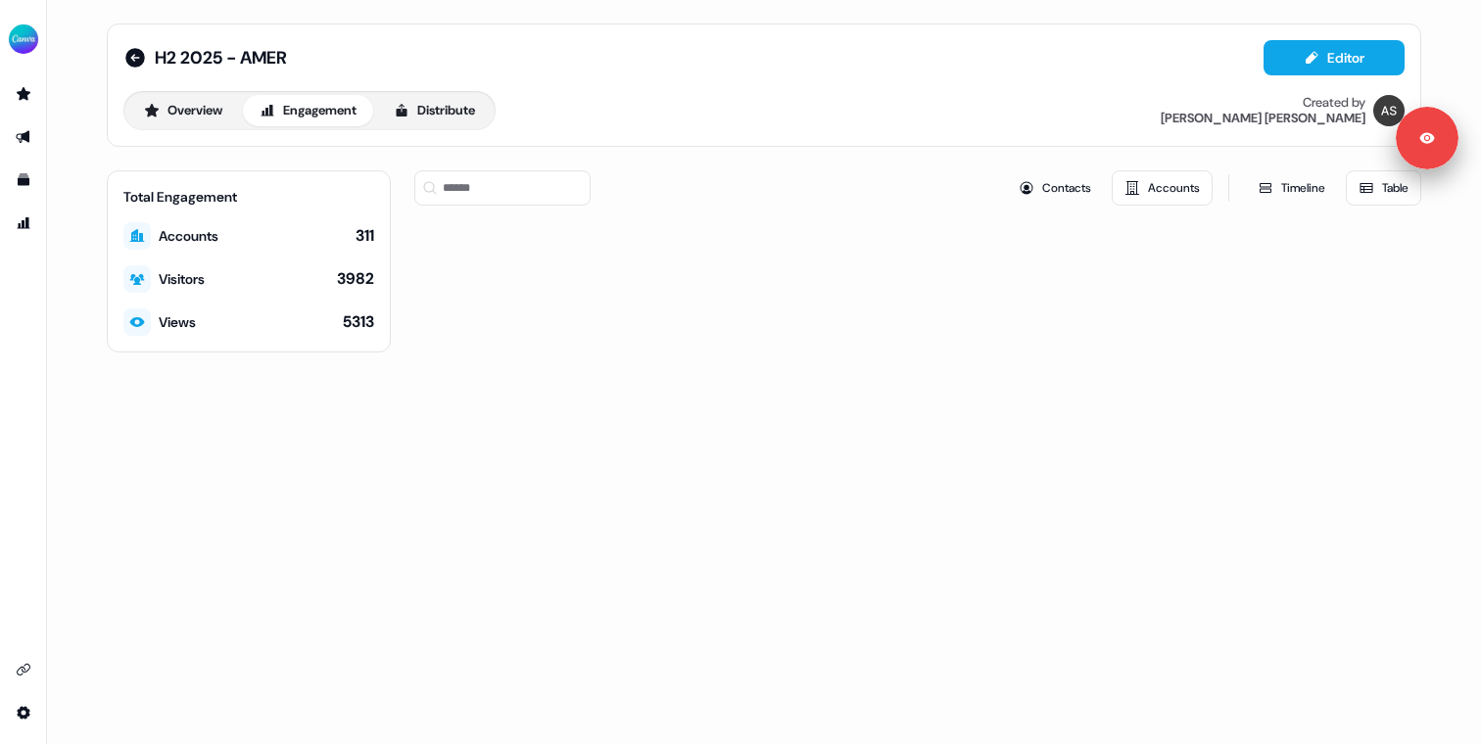
click at [357, 285] on div "3982" at bounding box center [355, 279] width 37 height 22
copy div "3982"
click at [146, 65] on icon at bounding box center [135, 58] width 24 height 24
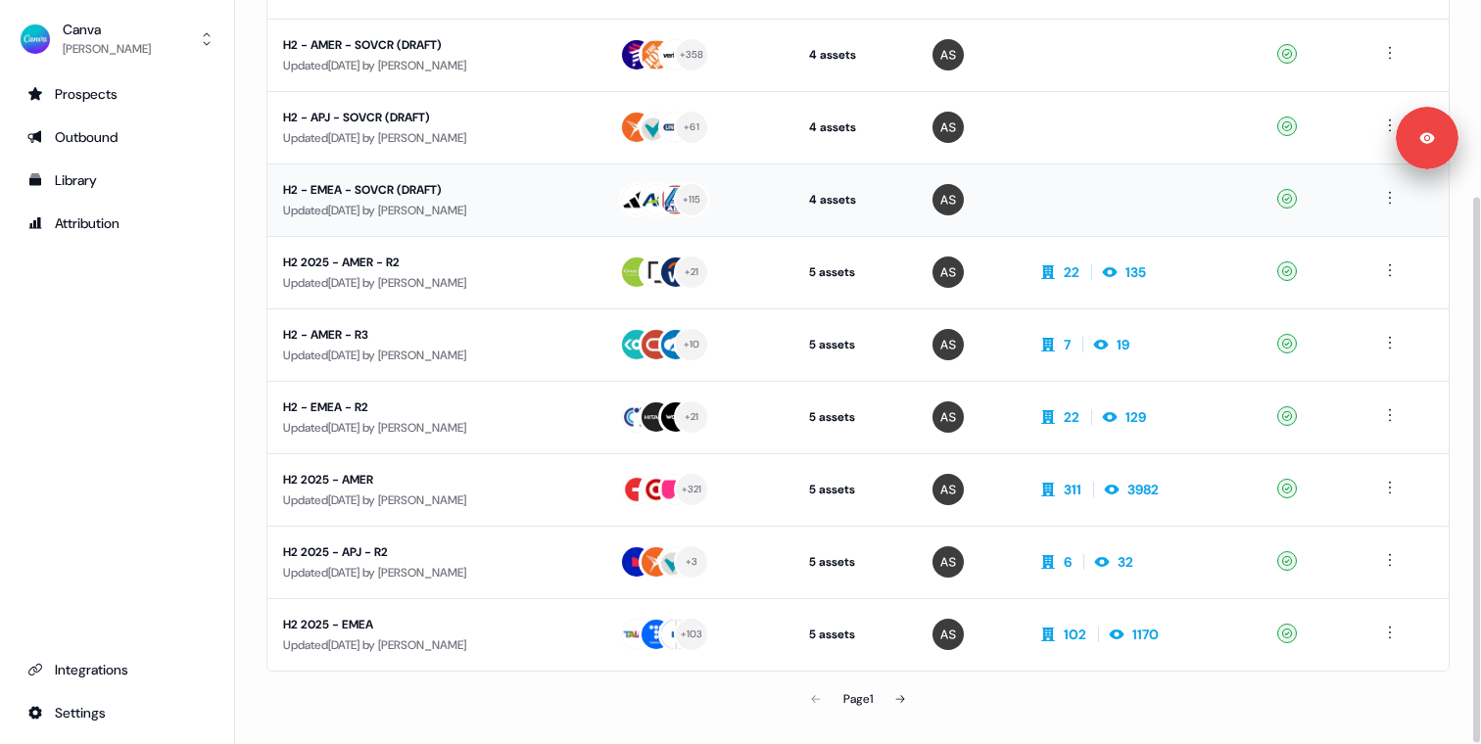
scroll to position [267, 0]
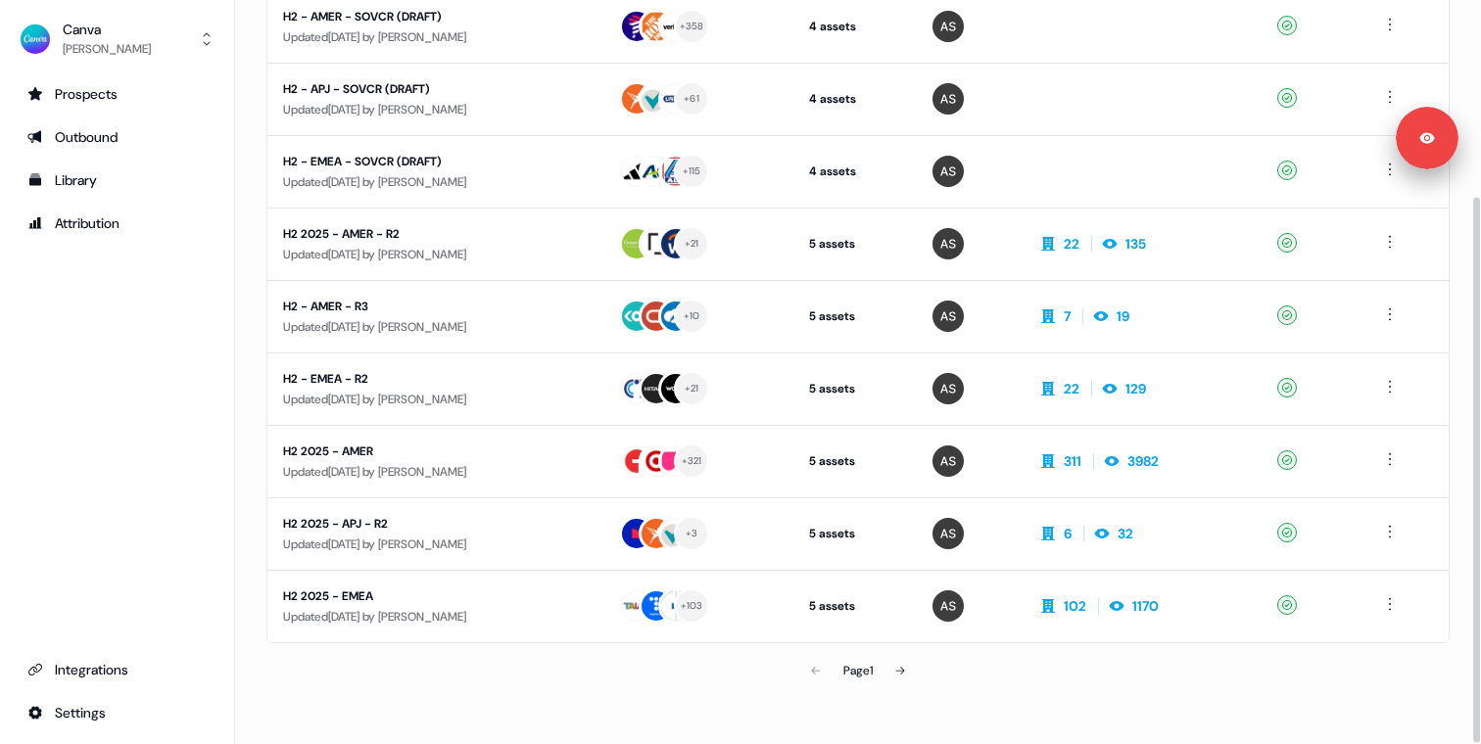
click at [256, 320] on section "Loading... Outbound New experience 0 Filters Name Targets Assets Owner Engageme…" at bounding box center [858, 250] width 1246 height 989
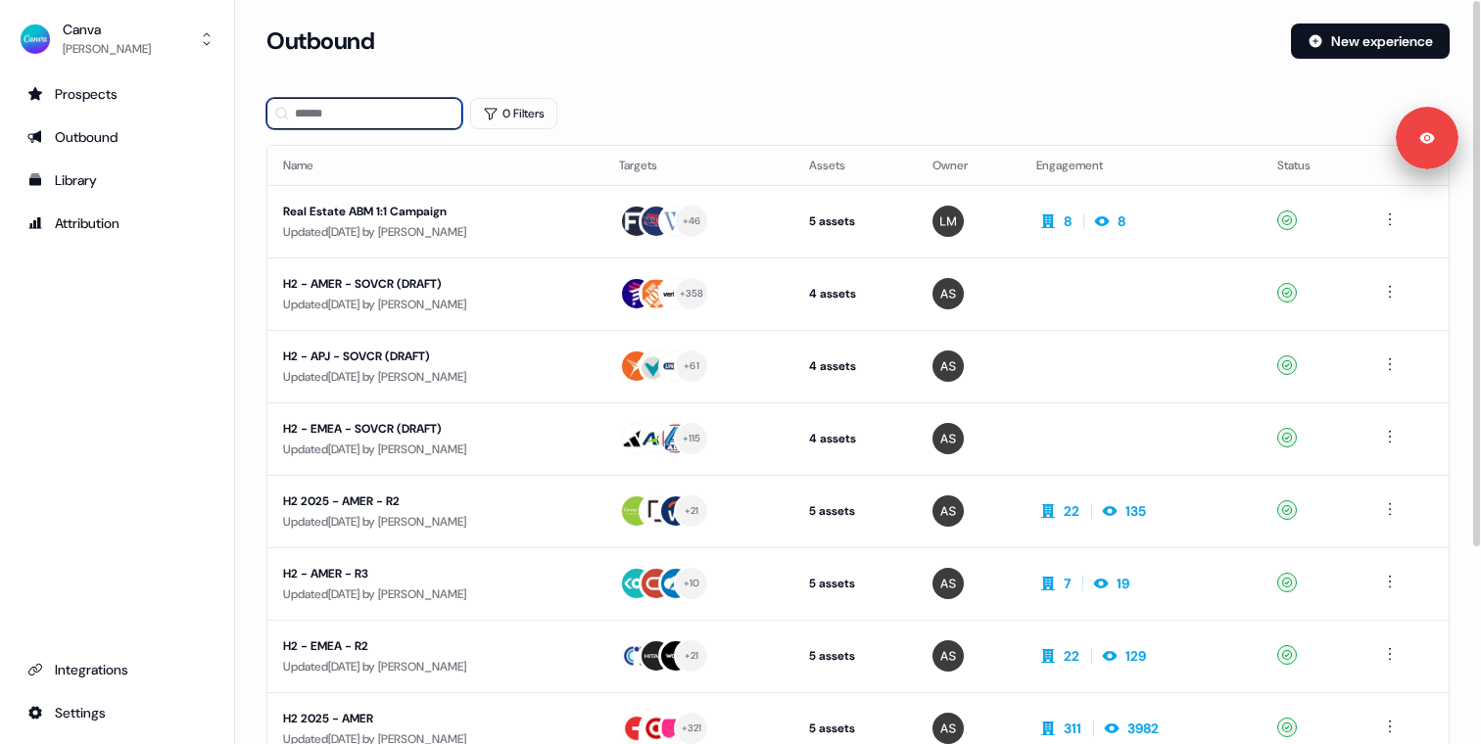
click at [372, 116] on input at bounding box center [364, 113] width 196 height 31
type input "****"
